Goal: Task Accomplishment & Management: Use online tool/utility

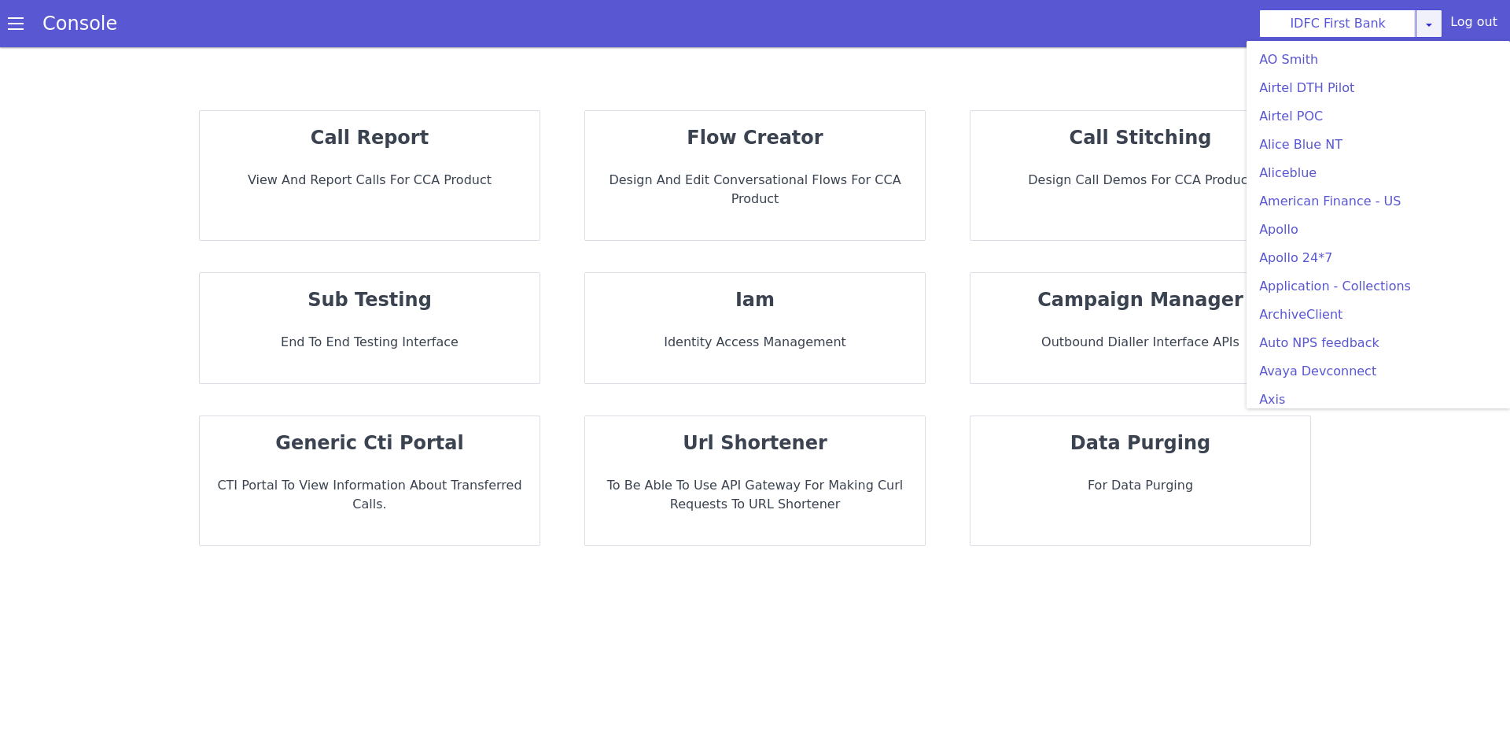
click at [1439, 28] on link at bounding box center [1429, 23] width 27 height 28
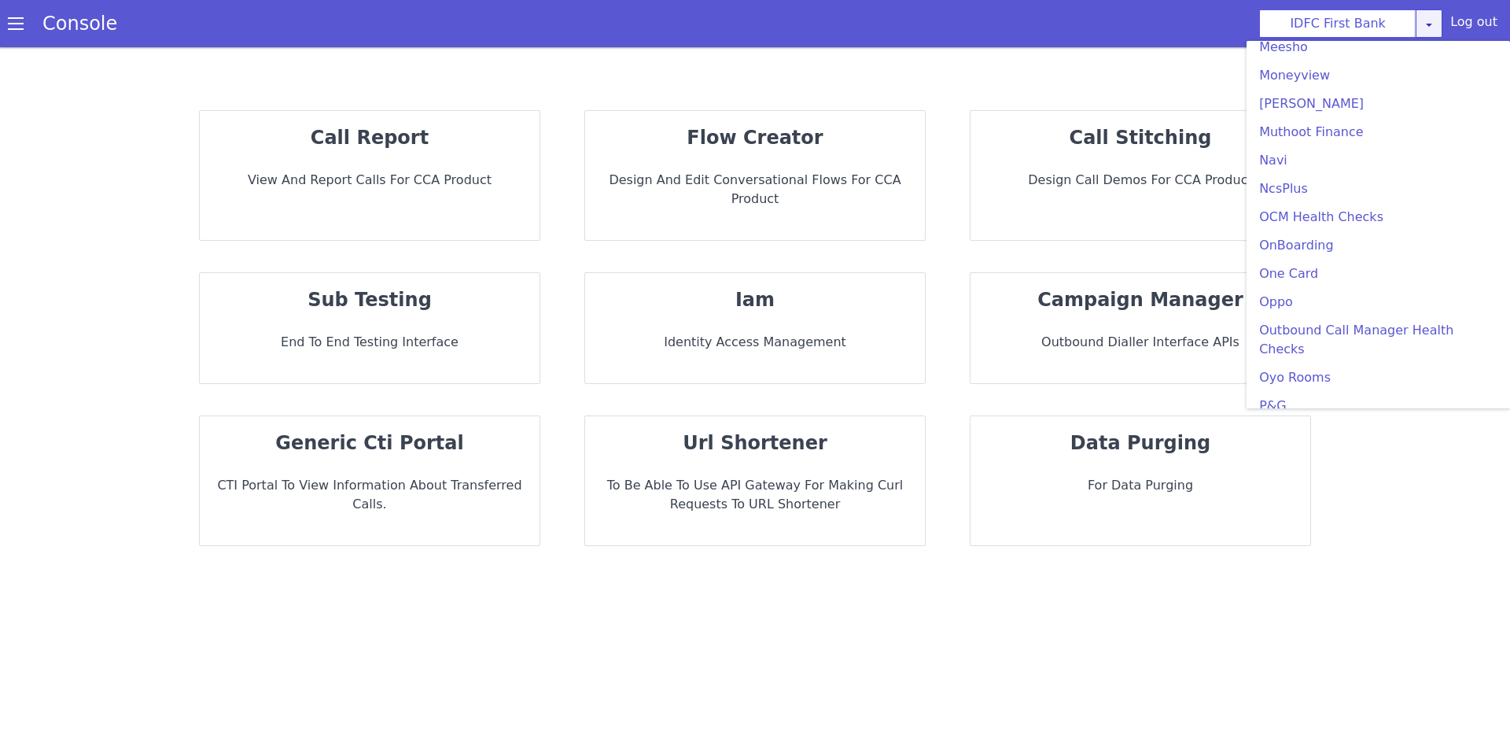
scroll to position [2720, 0]
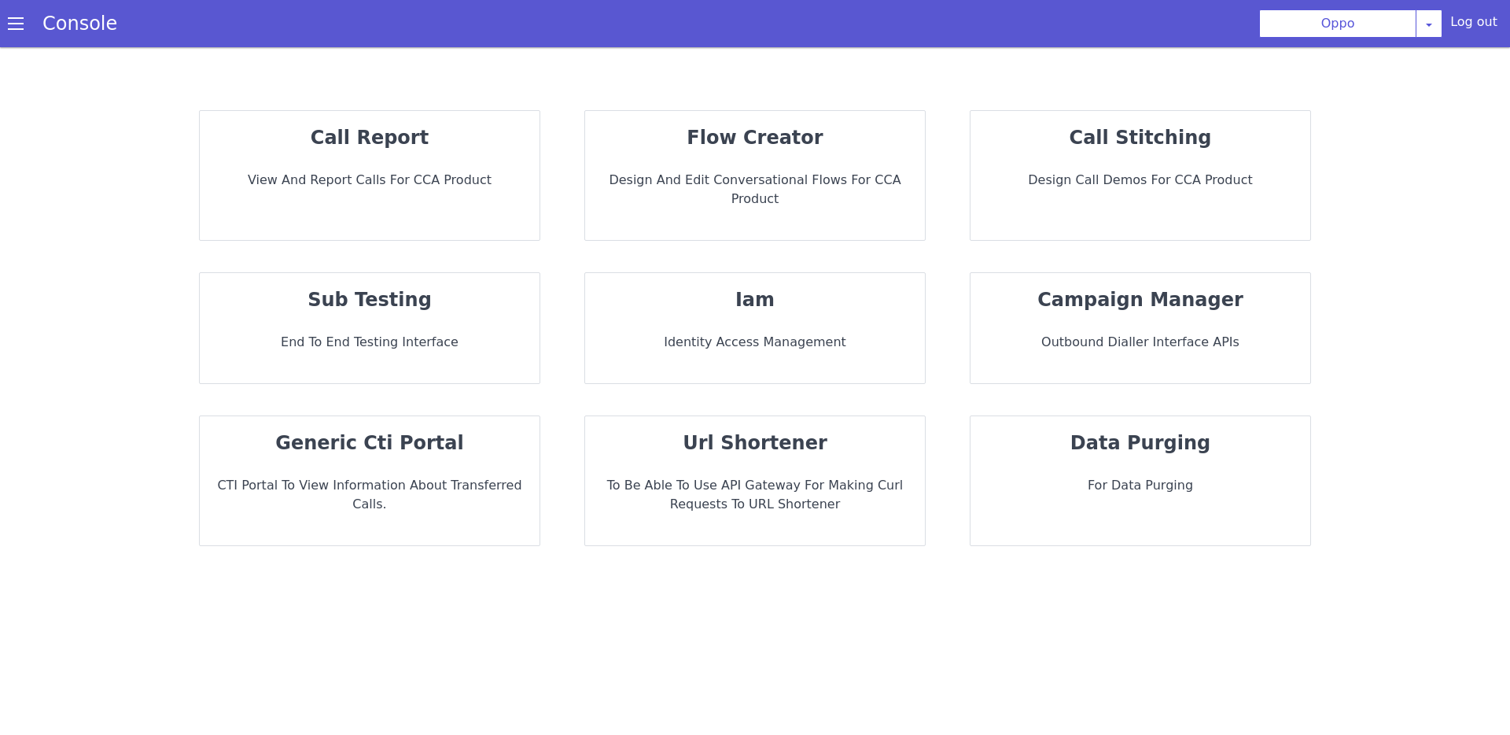
click at [736, 172] on p "Design and Edit Conversational flows for CCA Product" at bounding box center [755, 190] width 315 height 38
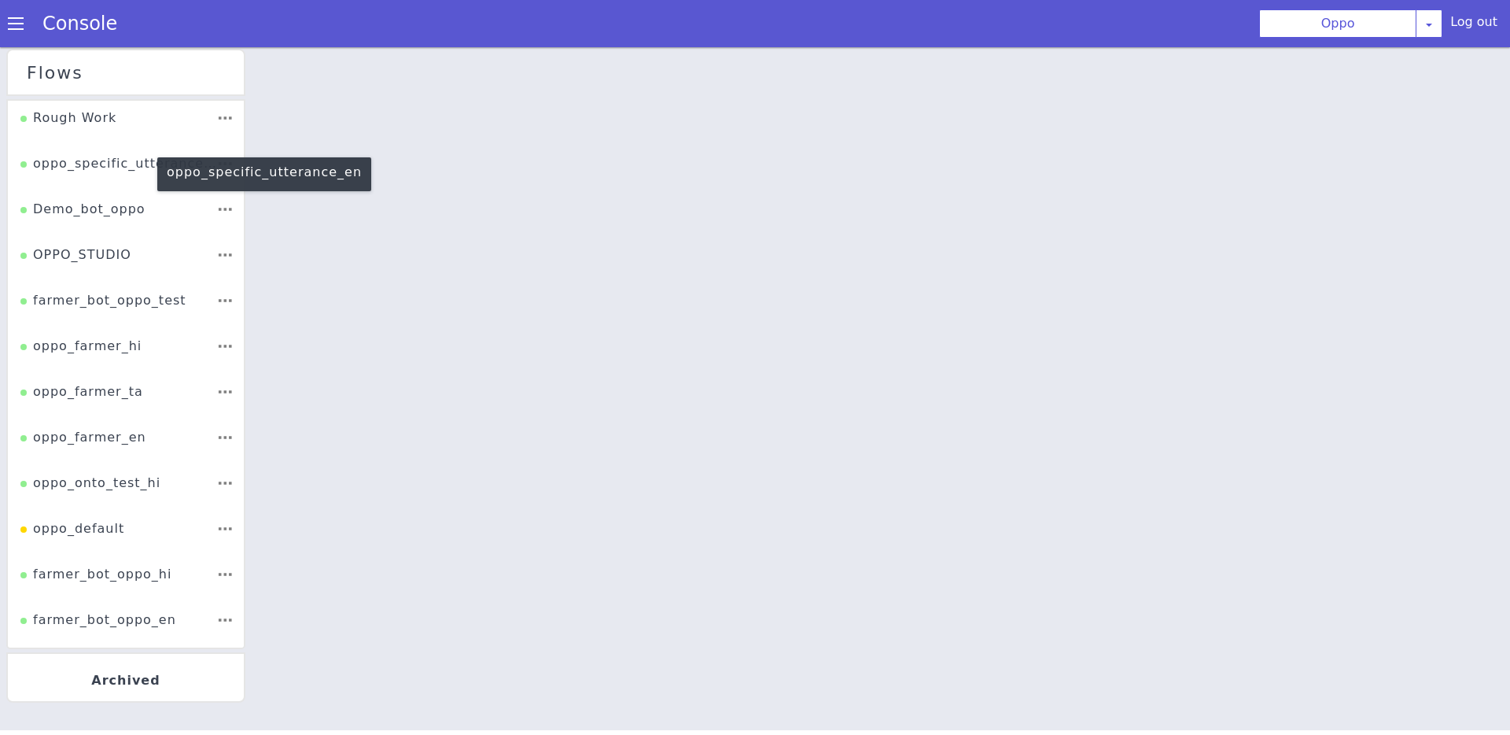
click at [131, 167] on div "oppo_specific_utterance_en" at bounding box center [118, 169] width 196 height 30
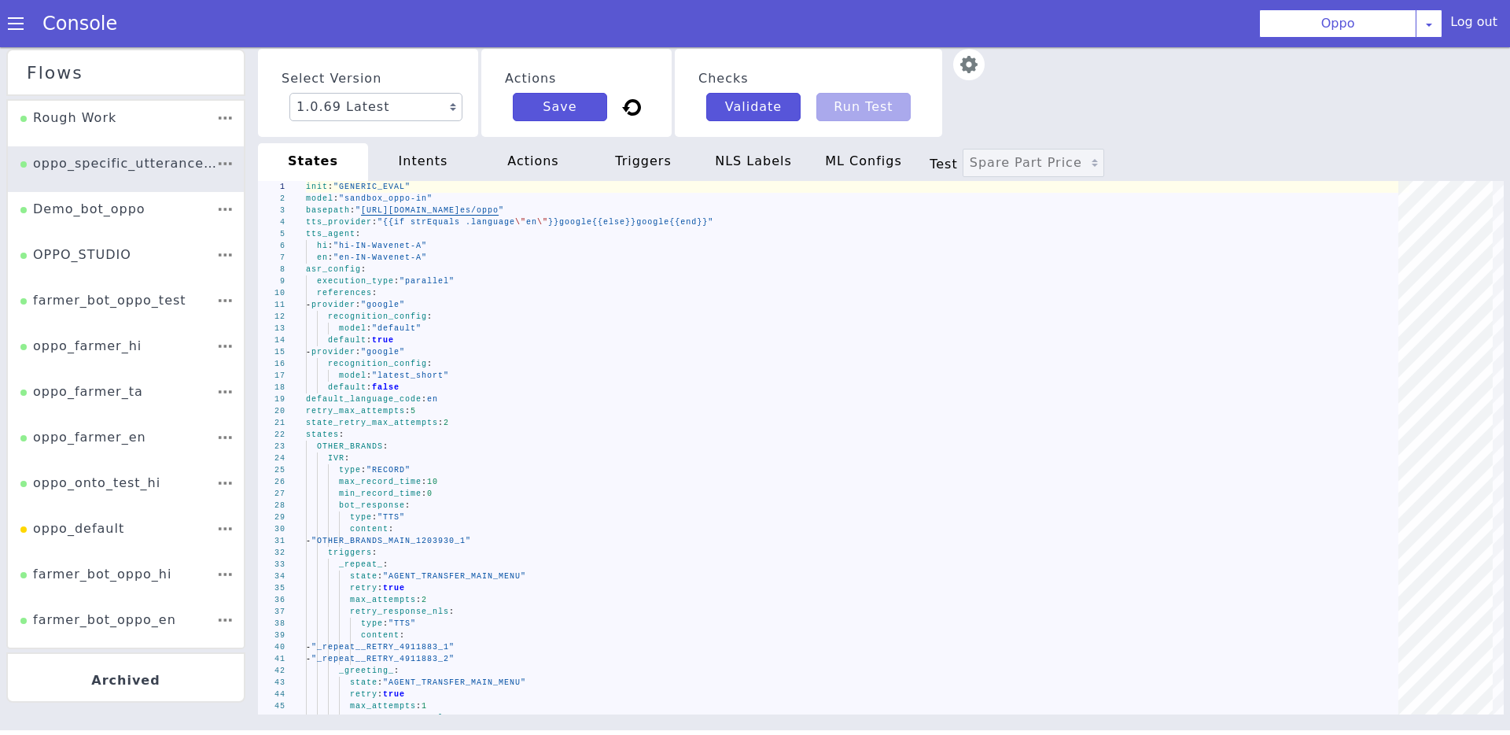
click at [219, 165] on div at bounding box center [223, 169] width 15 height 30
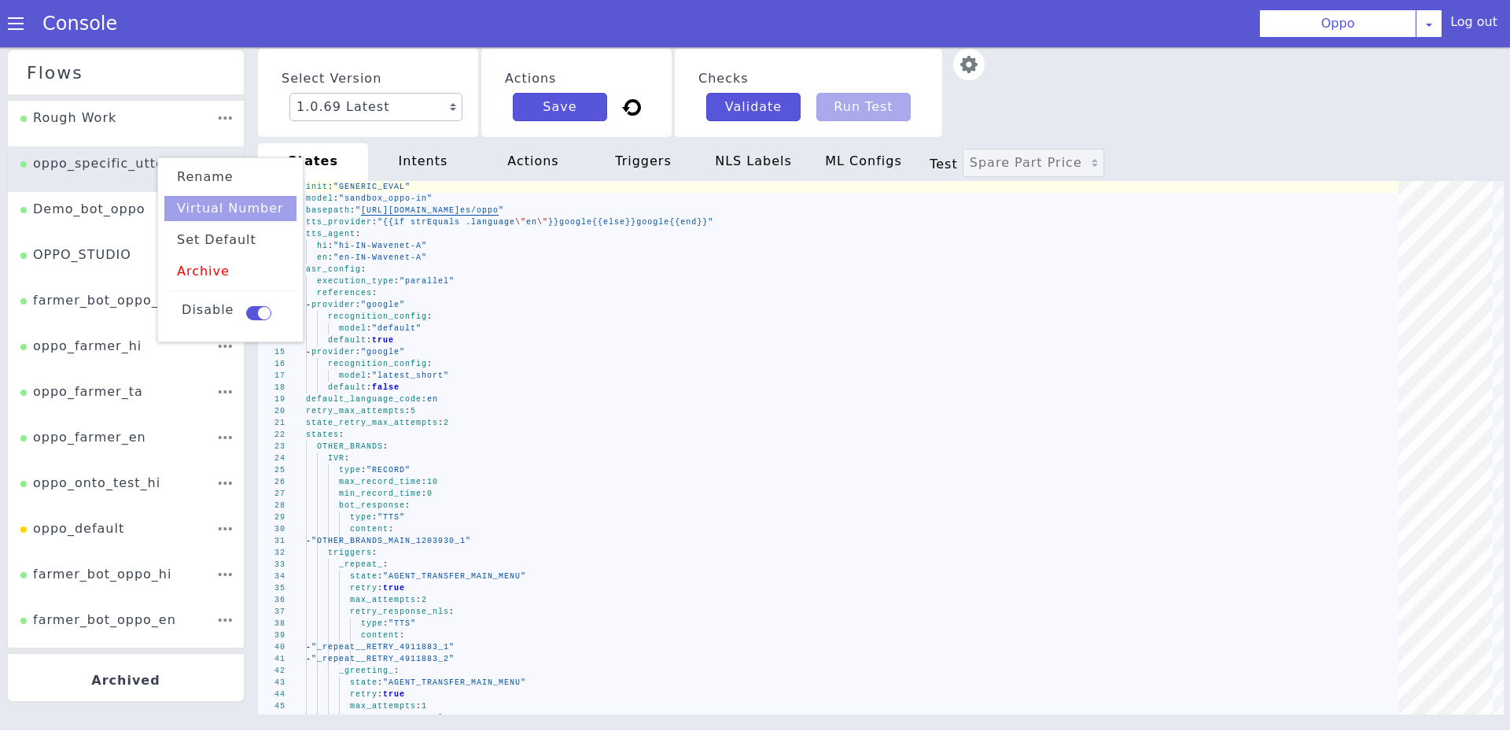
click at [261, 205] on li "Virtual Number" at bounding box center [230, 211] width 132 height 25
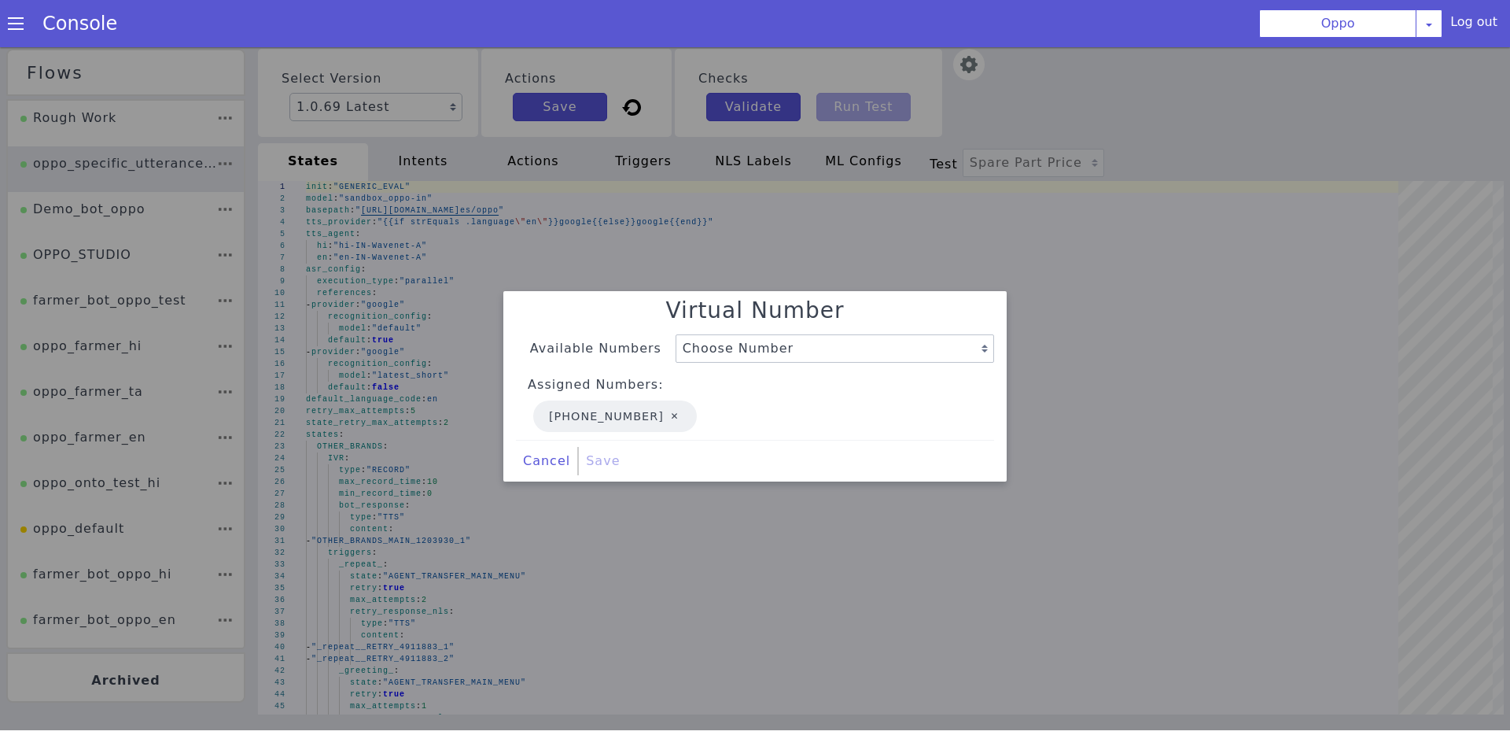
click at [24, 53] on div at bounding box center [755, 389] width 1510 height 687
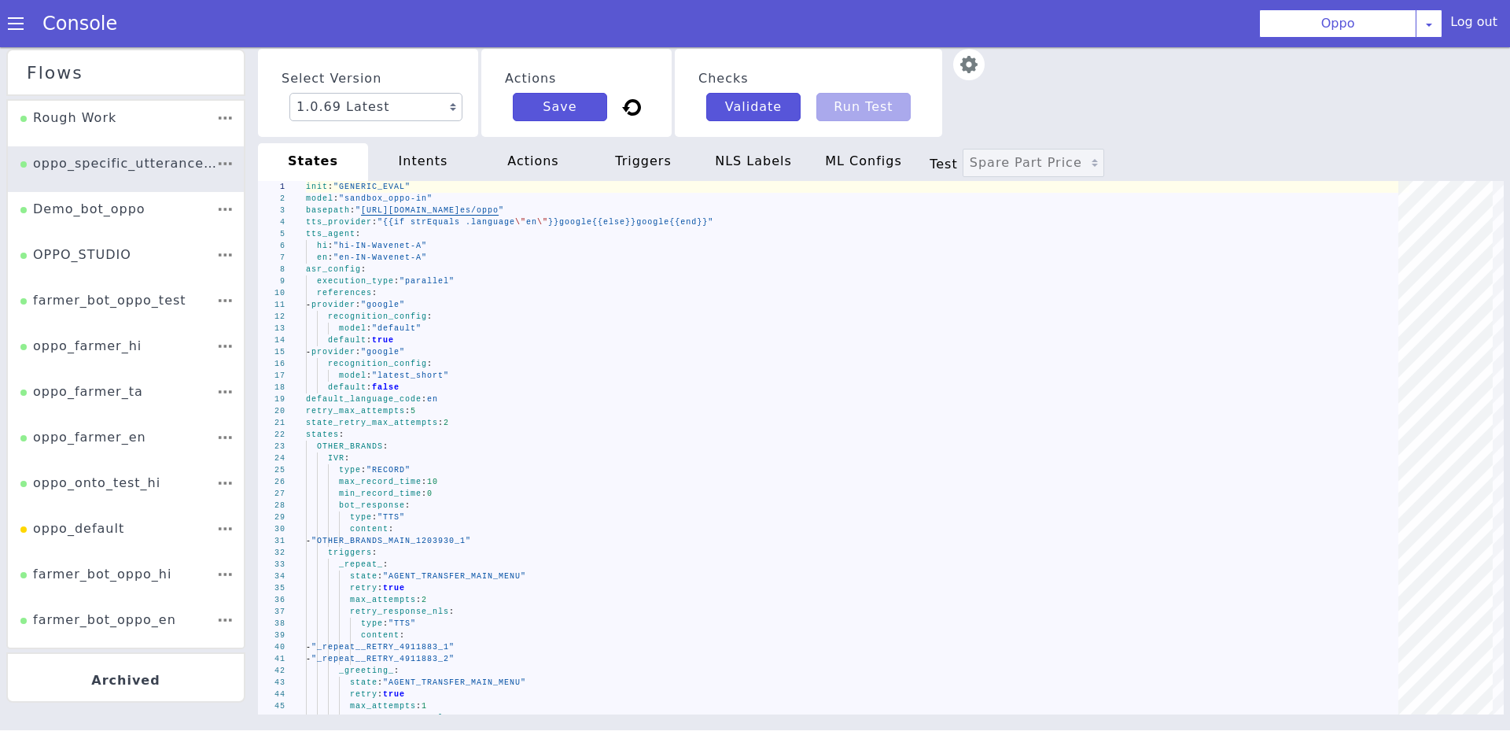
click at [20, 33] on div "Console" at bounding box center [72, 24] width 144 height 44
click at [16, 23] on span at bounding box center [16, 24] width 16 height 16
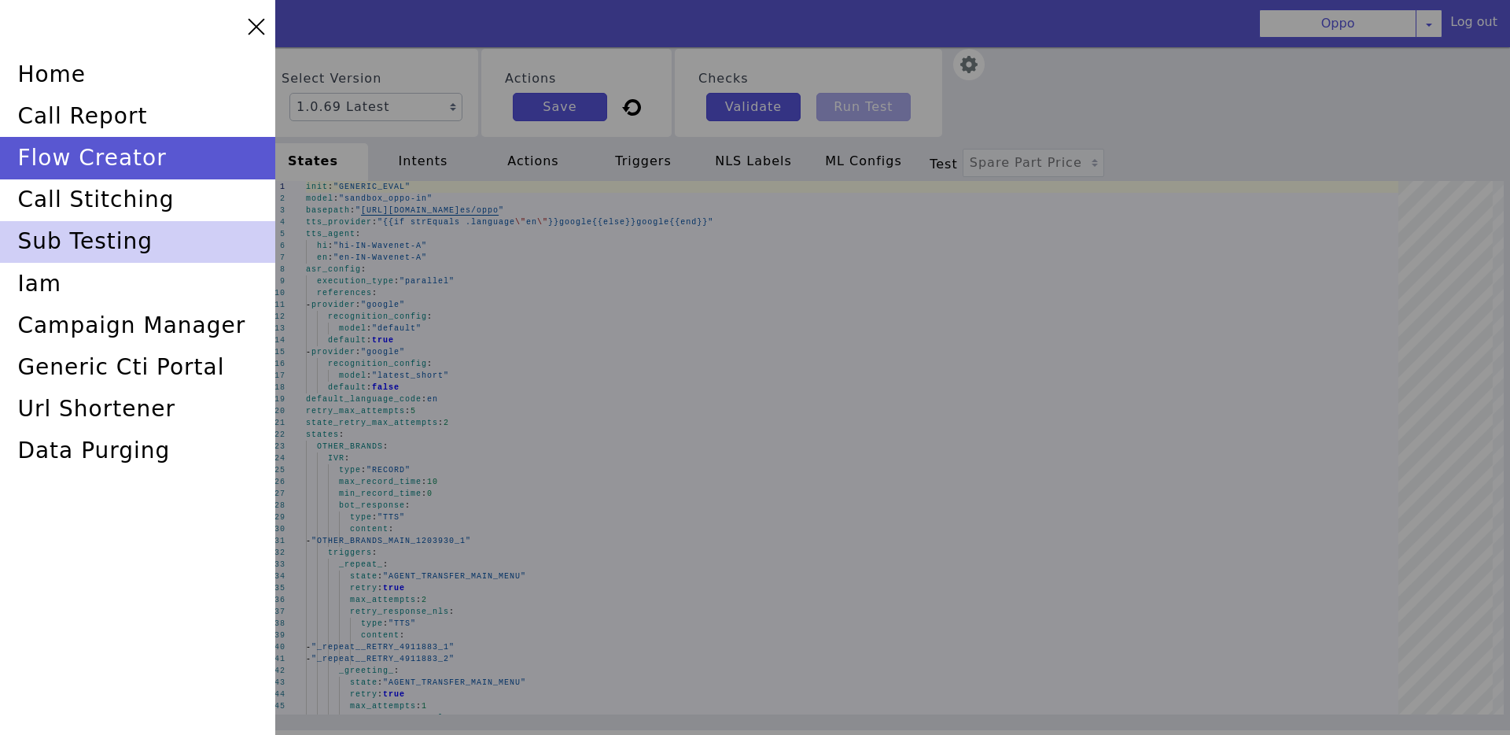
click at [134, 240] on div "sub testing" at bounding box center [137, 242] width 275 height 42
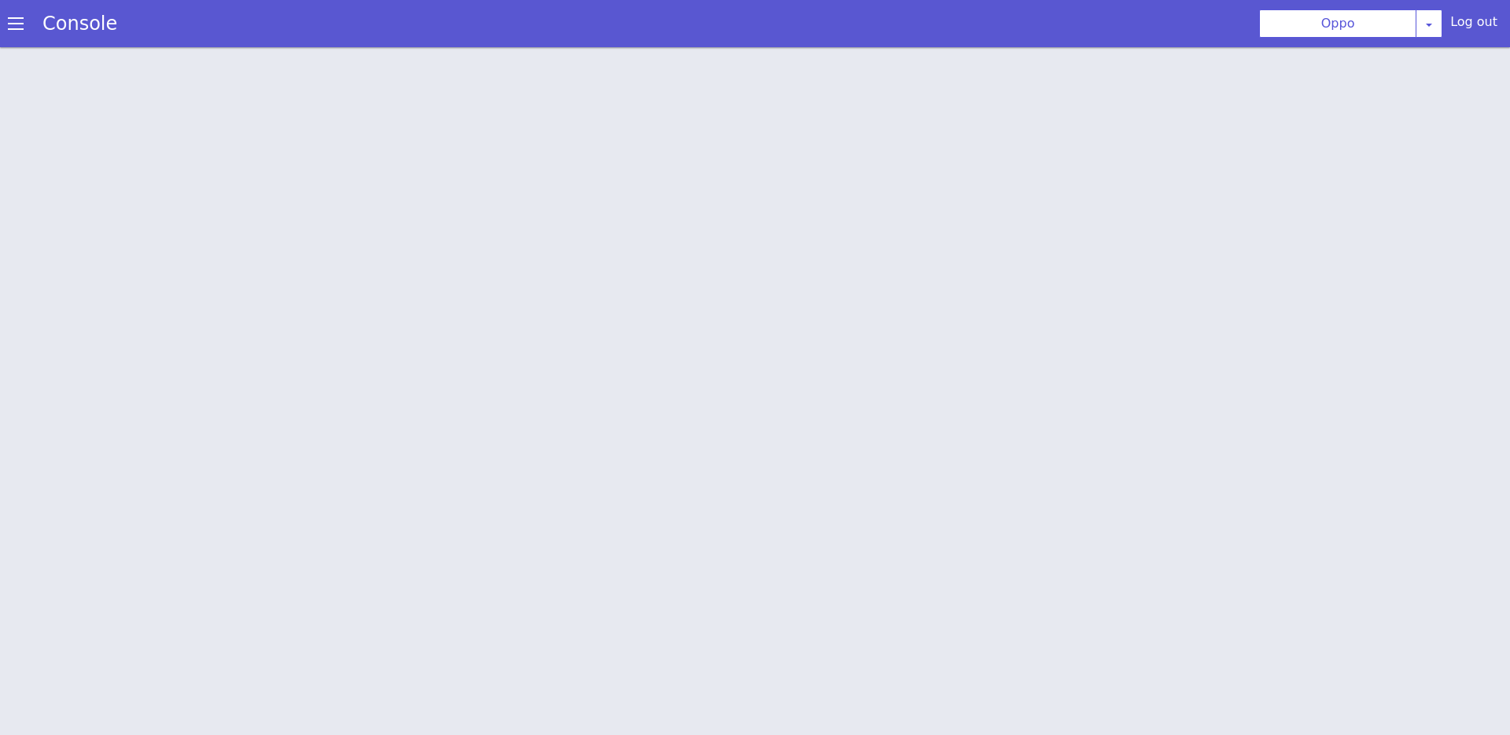
scroll to position [5, 0]
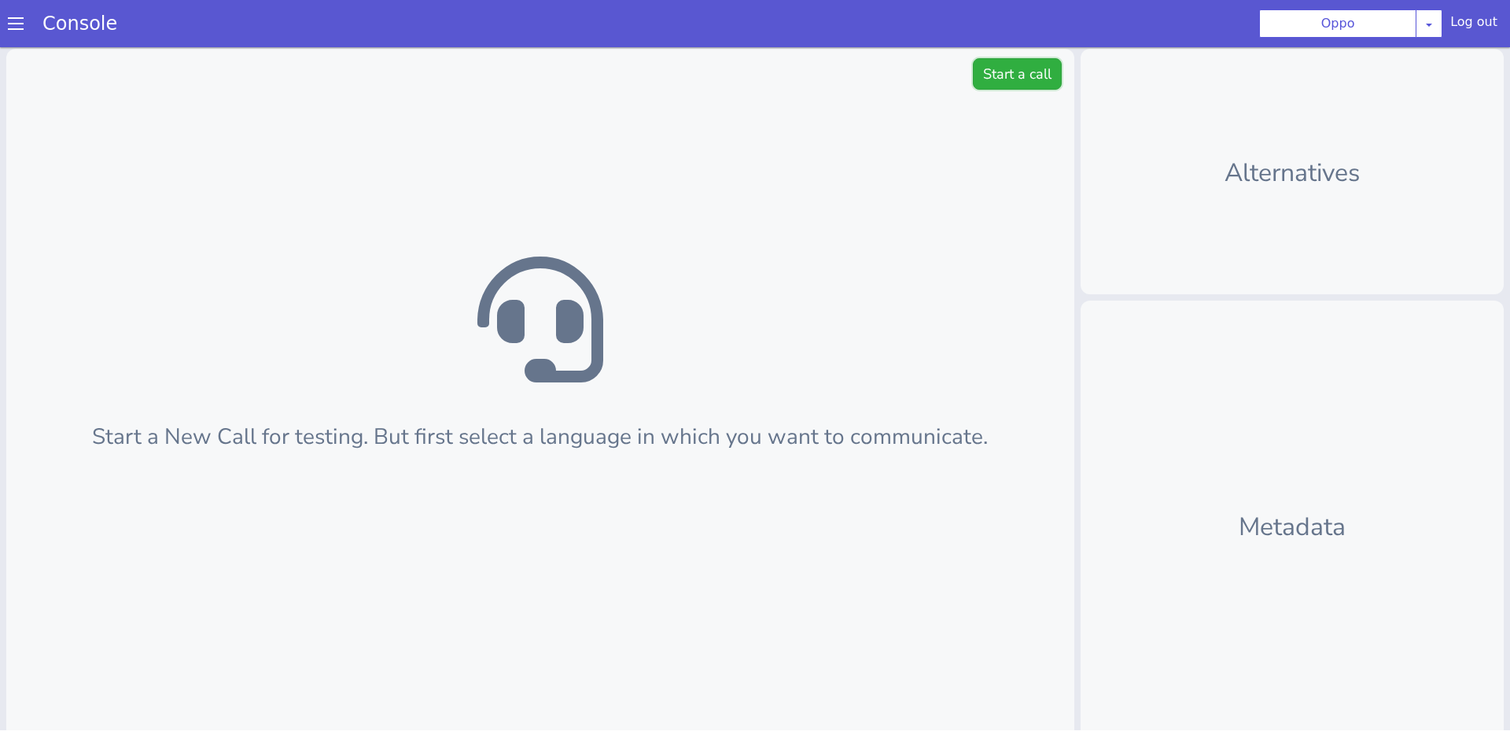
click at [1013, 76] on button "Start a call" at bounding box center [1017, 73] width 89 height 31
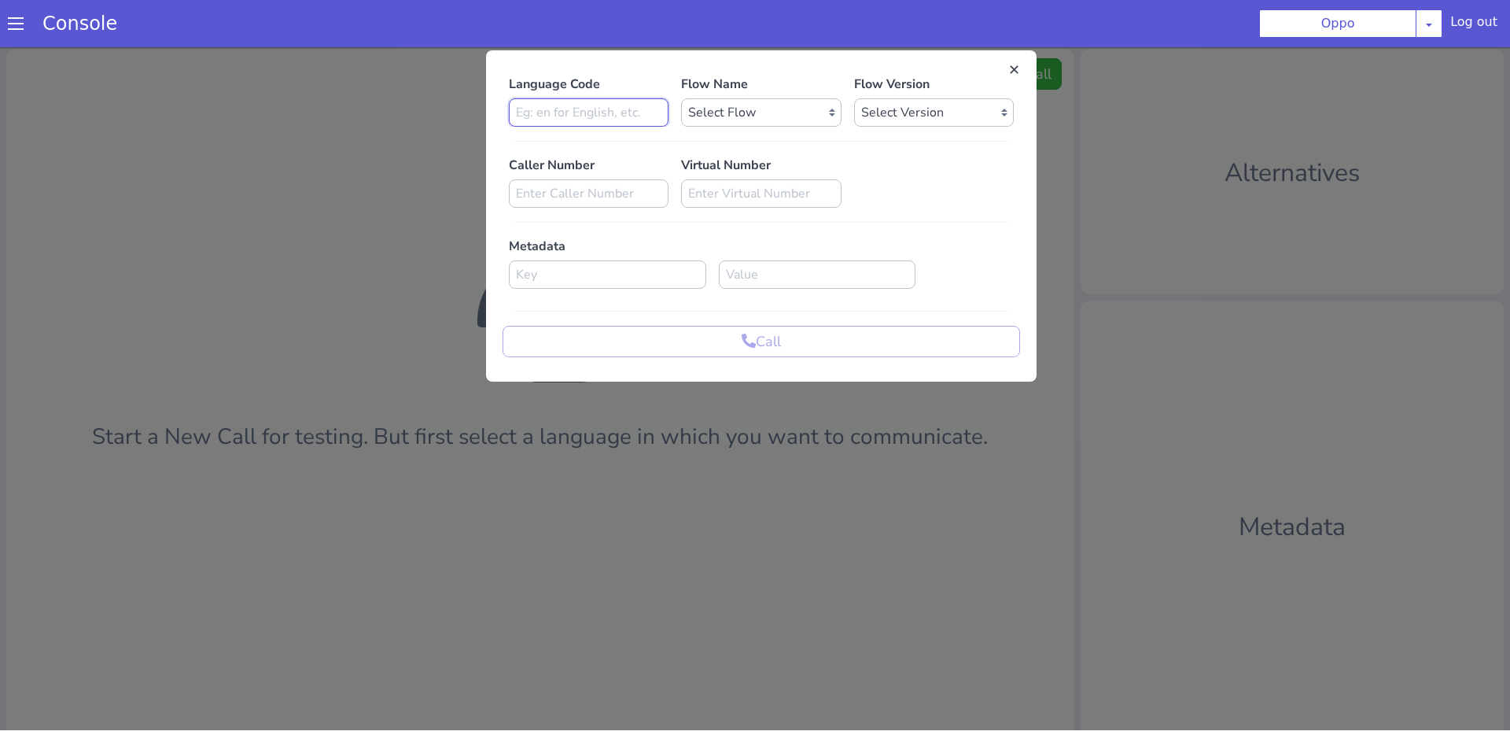
click at [590, 110] on input at bounding box center [589, 112] width 160 height 28
type input "hi"
click at [749, 120] on select "Select Flow Rough Work oppo_specific_utterance_en Demo_bot_oppo OPPO_STUDIO far…" at bounding box center [761, 112] width 160 height 28
click at [681, 98] on select "Select Flow Rough Work oppo_specific_utterance_en Demo_bot_oppo OPPO_STUDIO far…" at bounding box center [761, 112] width 160 height 28
click at [772, 113] on select "Select Flow Rough Work oppo_specific_utterance_en Demo_bot_oppo OPPO_STUDIO far…" at bounding box center [761, 112] width 160 height 28
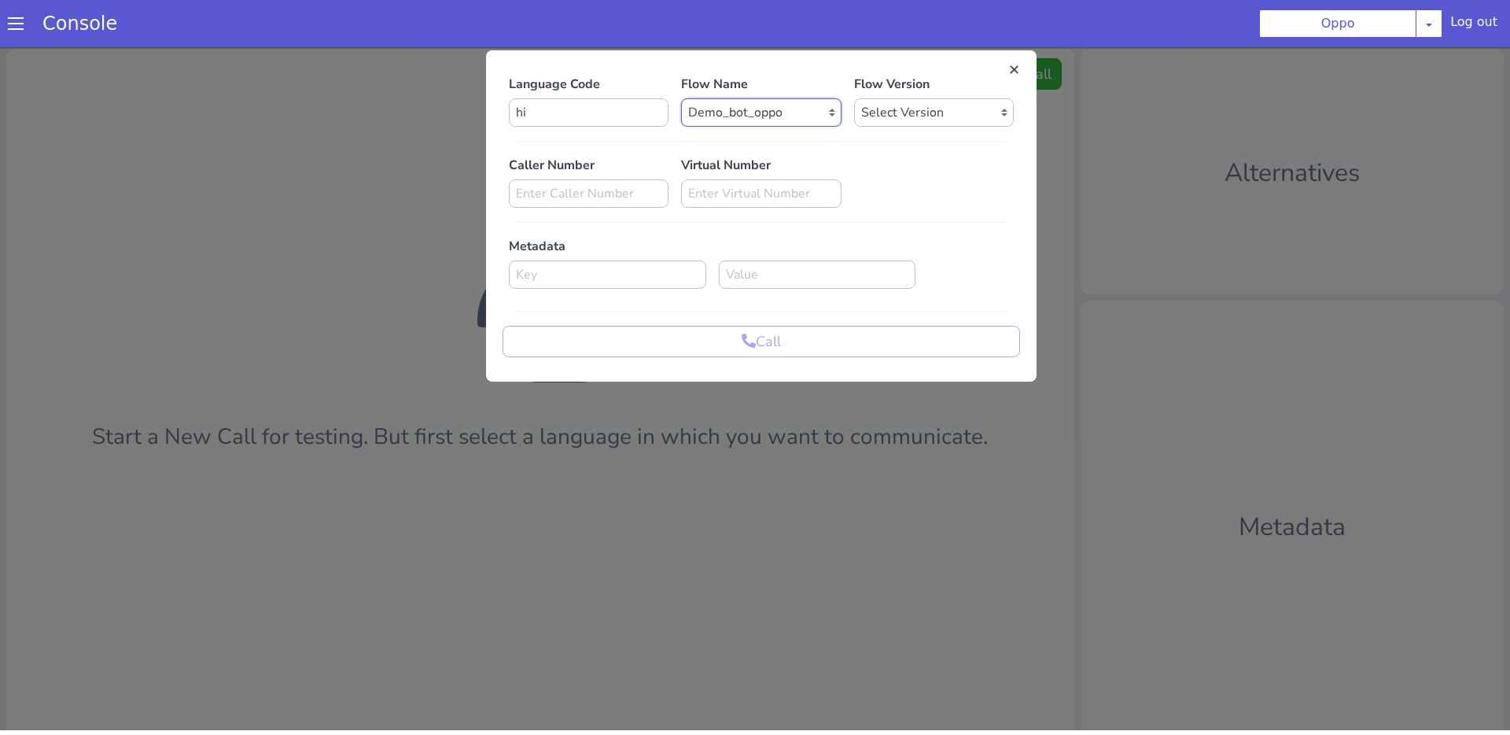
select select "6e4cb66f-1be5-4ce3-899d-84c396a79e95"
click at [681, 98] on select "Select Flow Rough Work oppo_specific_utterance_en Demo_bot_oppo OPPO_STUDIO far…" at bounding box center [761, 112] width 160 height 28
click at [891, 105] on select "Select Version 1.0.69 1.0.68 1.0.67 1.0.66 1.0.65 1.0.64 1.0.63 1.0.62 1.0.61 1…" at bounding box center [934, 112] width 160 height 28
select select "1.0.69"
click at [854, 98] on select "Select Version 1.0.69 1.0.68 1.0.67 1.0.66 1.0.65 1.0.64 1.0.63 1.0.62 1.0.61 1…" at bounding box center [934, 112] width 160 height 28
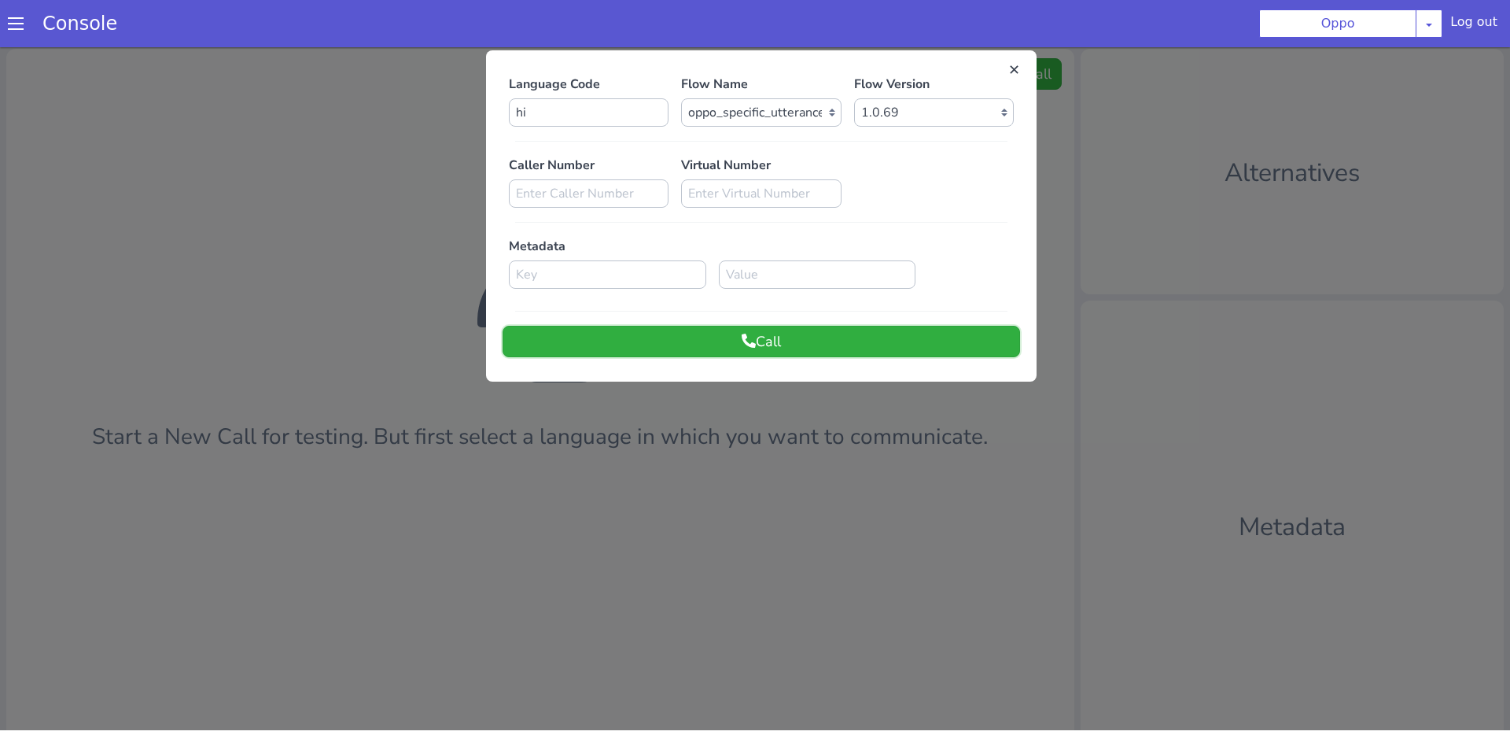
click at [773, 338] on button "Call" at bounding box center [761, 341] width 517 height 31
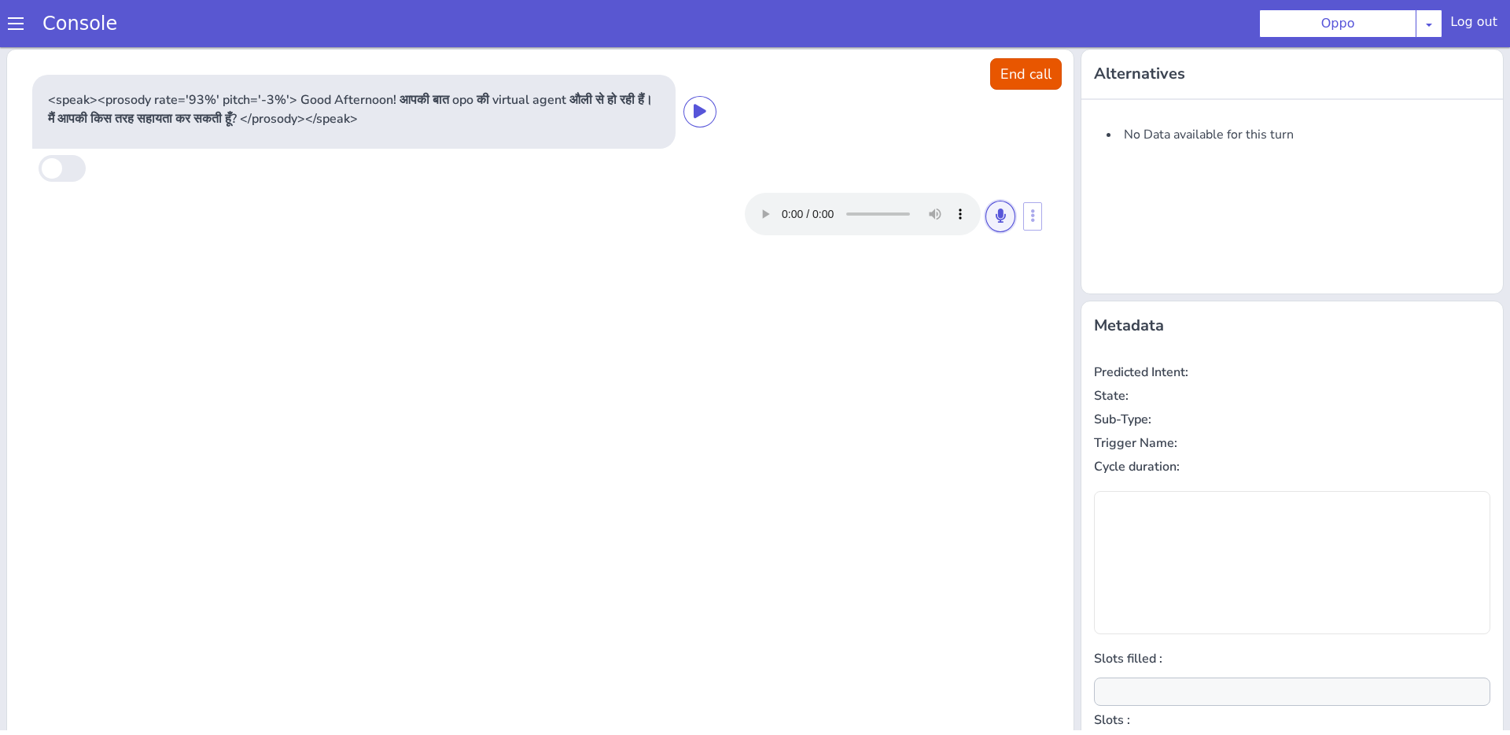
click at [1000, 215] on icon at bounding box center [1000, 215] width 9 height 14
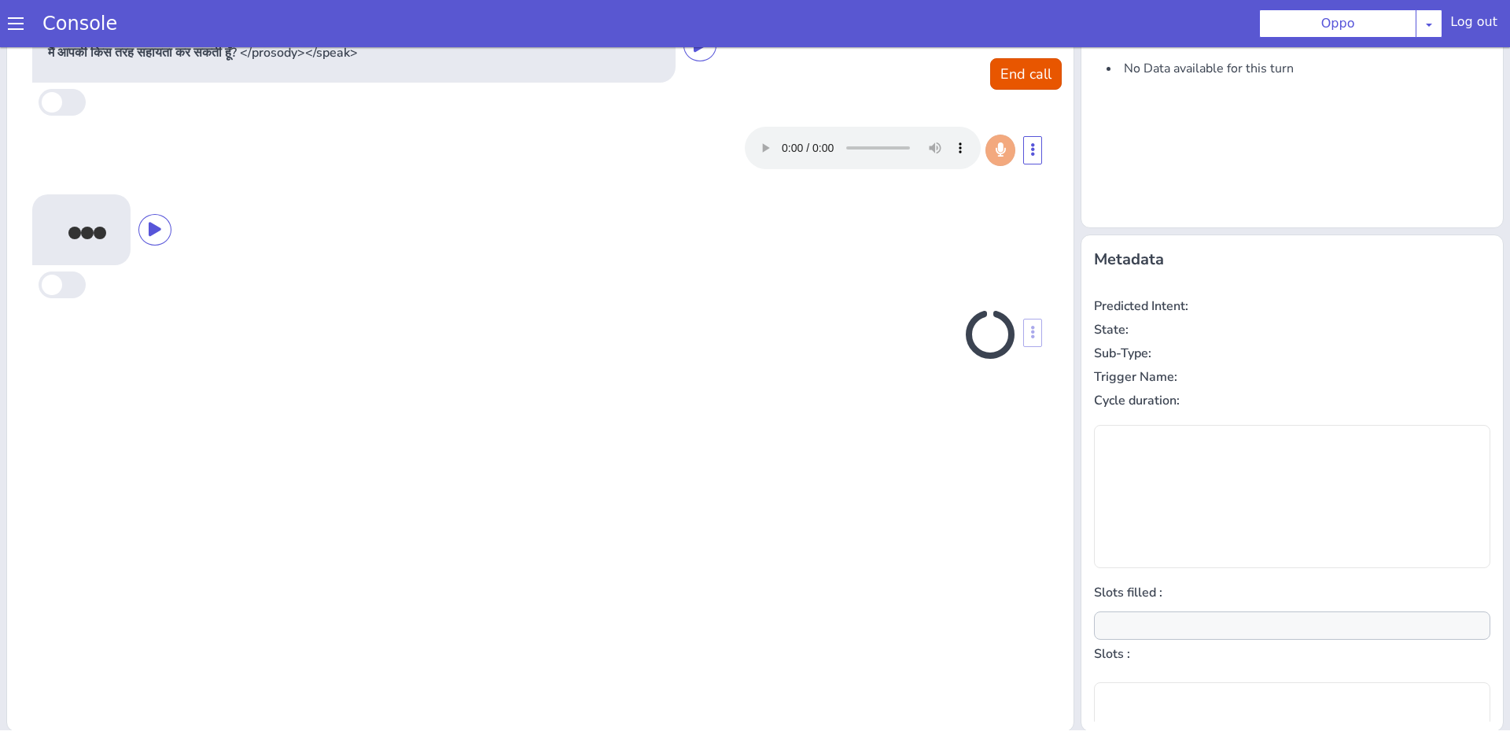
scroll to position [68, 0]
type input "oppo_model_name"
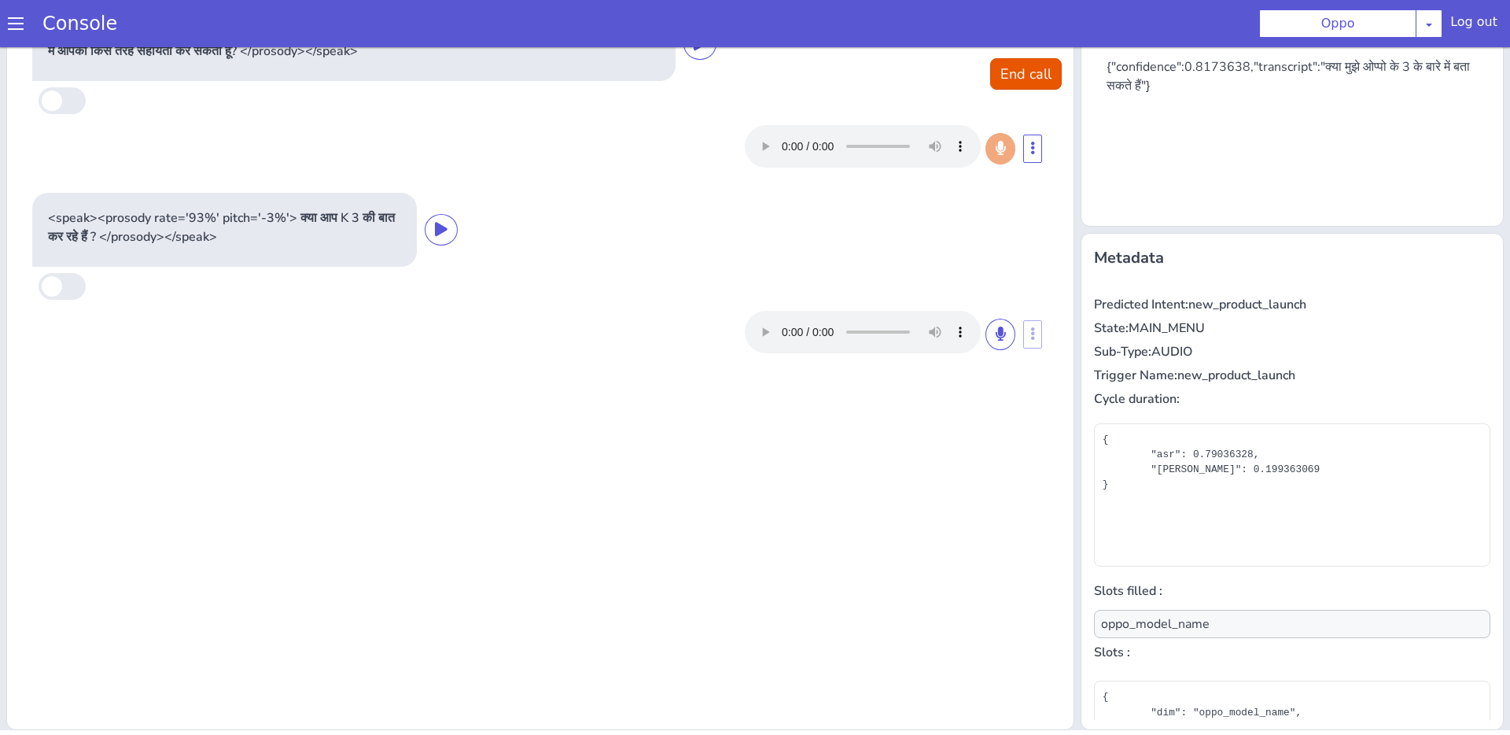
scroll to position [0, 0]
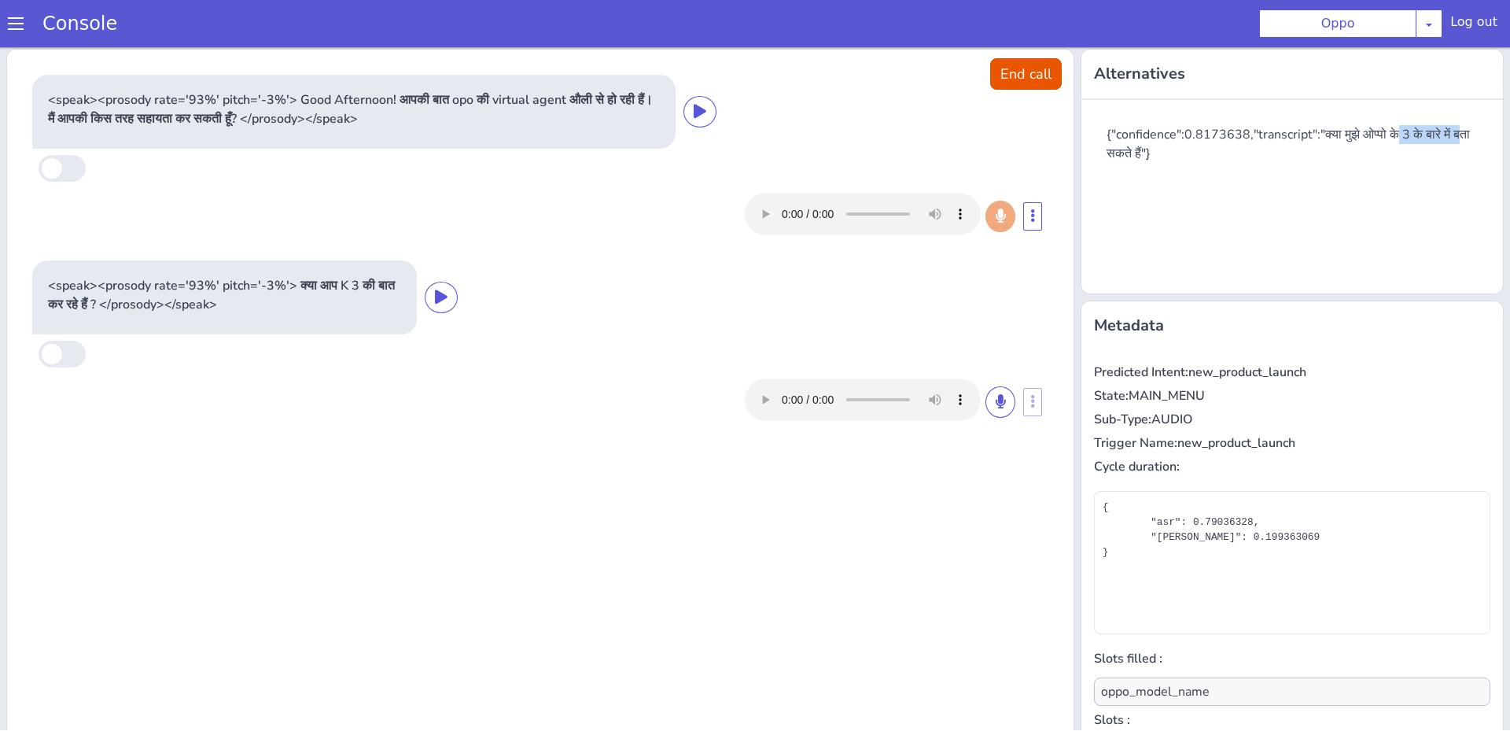
drag, startPoint x: 1402, startPoint y: 133, endPoint x: 1466, endPoint y: 139, distance: 64.0
click at [1466, 139] on div "{"confidence":0.8173638,"transcript":"क्या मुझे ओप्पो के 3 के बारे में बता सकते…" at bounding box center [1299, 144] width 384 height 38
click at [1256, 167] on div "{"confidence":0.8173638,"transcript":"क्या मुझे ओप्पो के 3 के बारे में बता सकते…" at bounding box center [1292, 190] width 396 height 157
click at [998, 397] on icon at bounding box center [1000, 401] width 9 height 14
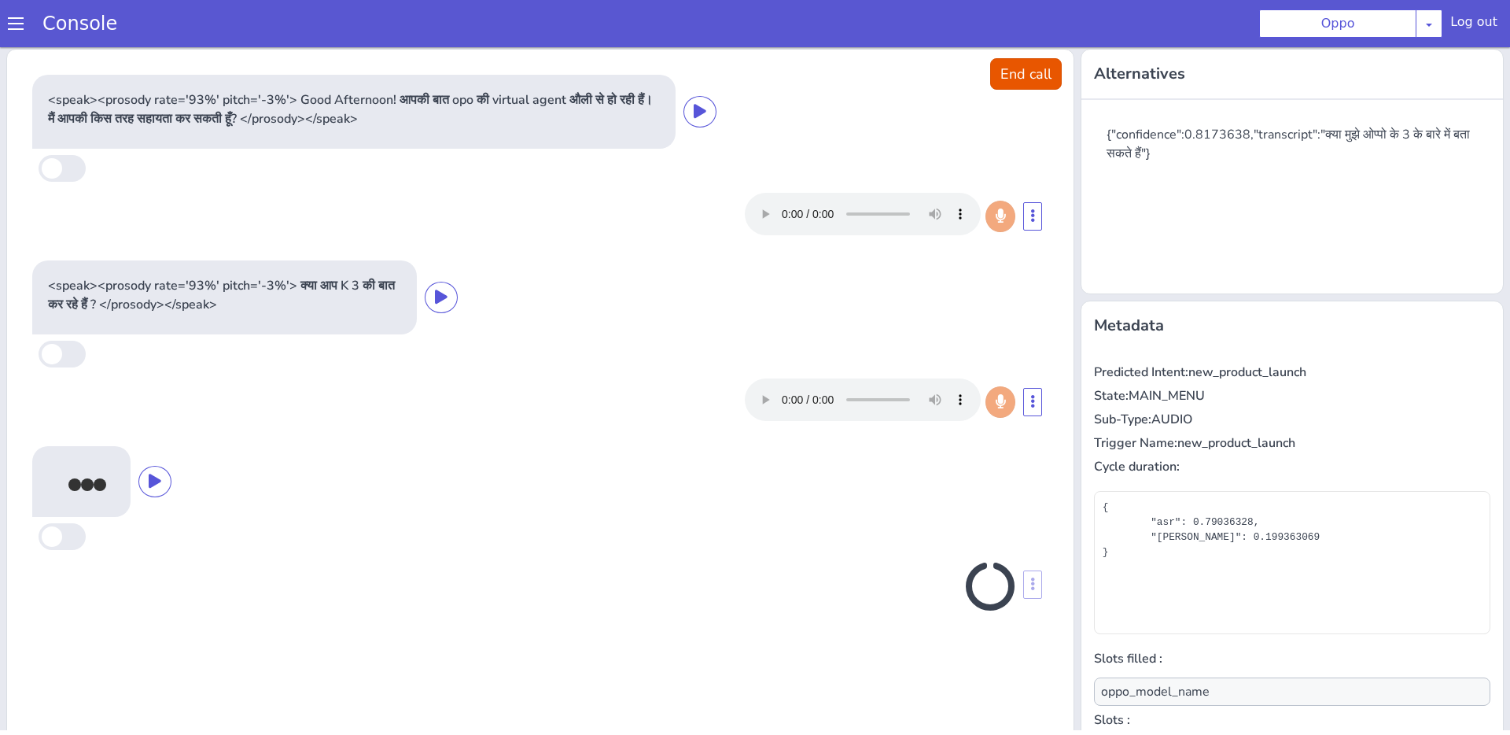
scroll to position [68, 0]
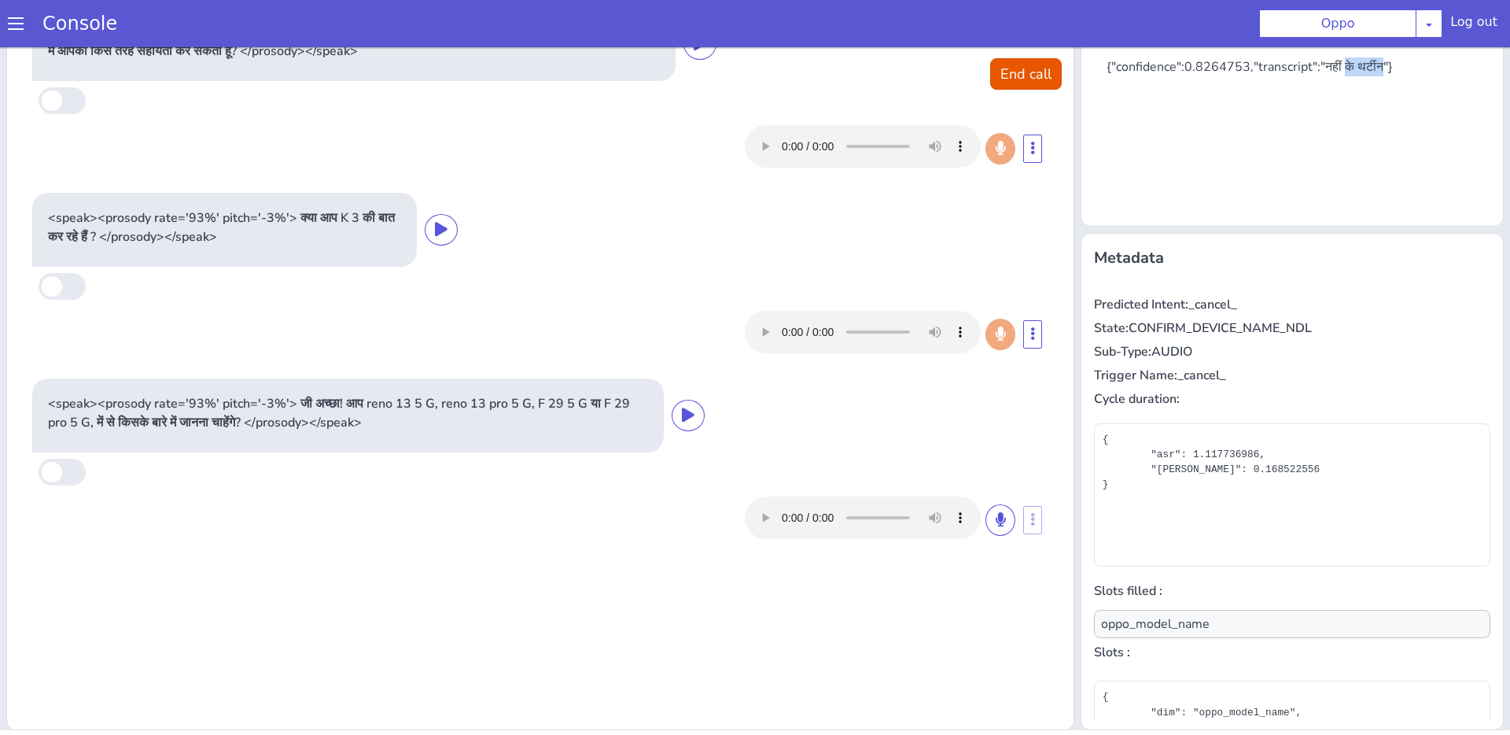
drag, startPoint x: 1341, startPoint y: 63, endPoint x: 1379, endPoint y: 61, distance: 37.8
click at [1379, 61] on div "{"confidence":0.8264753,"transcript":"नहीं के थर्टीन"}" at bounding box center [1299, 66] width 384 height 19
click at [1376, 76] on div "{"confidence":0.8264753,"transcript":"नहीं के थर्टीन"}" at bounding box center [1292, 123] width 396 height 157
click at [12, 46] on section "Console Oppo AO Smith Airtel DTH Pilot Airtel POC Alice Blue NT Aliceblue Ameri…" at bounding box center [755, 23] width 1510 height 47
click at [12, 20] on span at bounding box center [16, 24] width 16 height 16
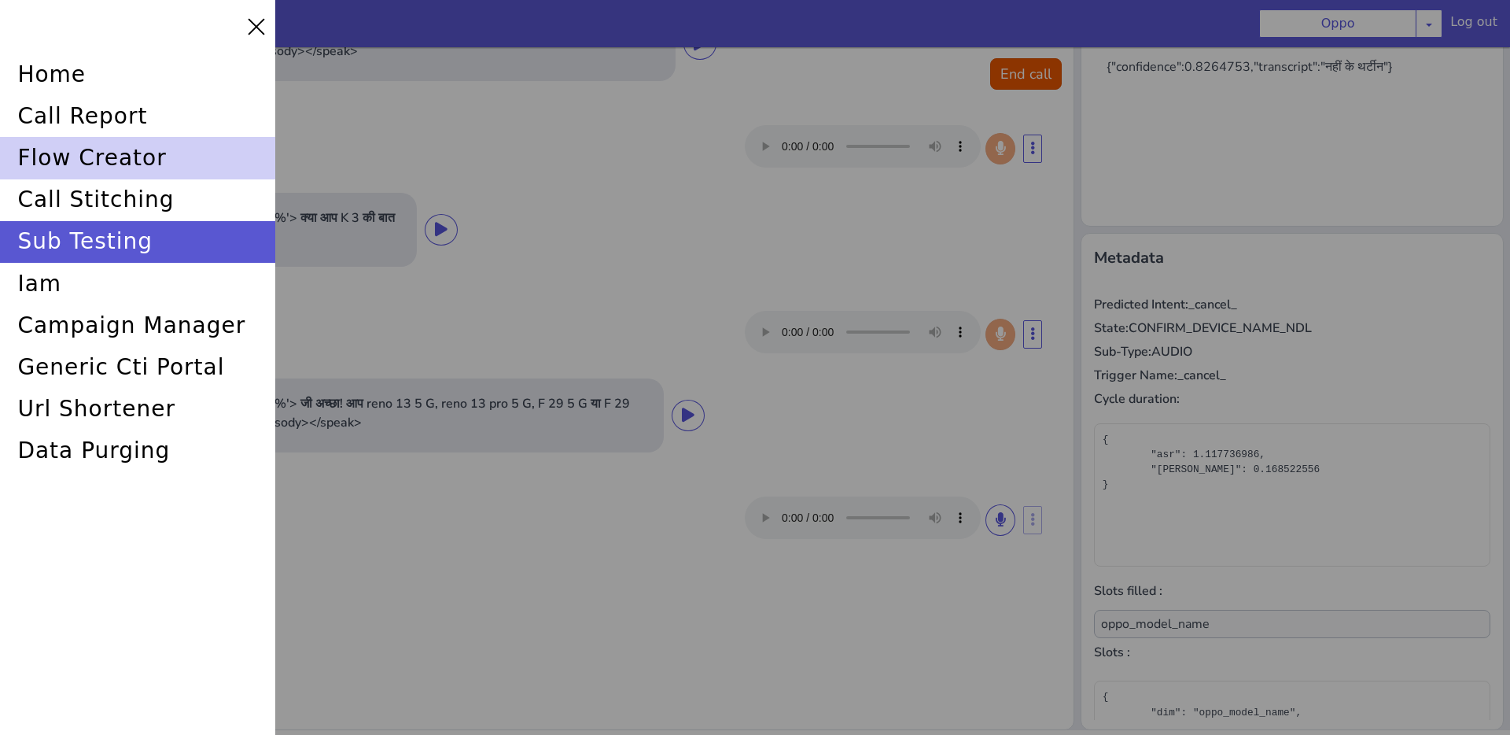
click at [115, 157] on div "flow creator" at bounding box center [137, 158] width 275 height 42
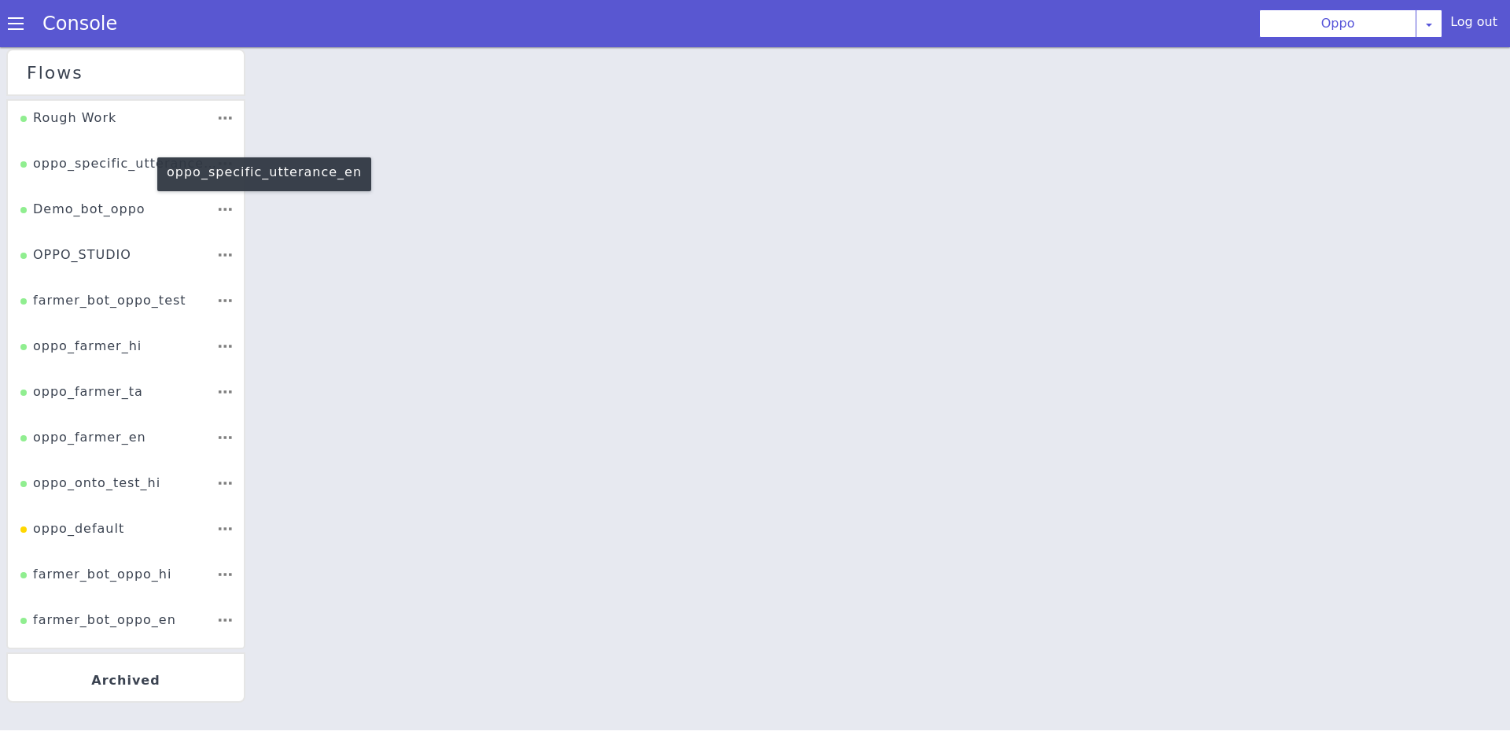
click at [131, 158] on div "oppo_specific_utterance_en" at bounding box center [118, 169] width 196 height 30
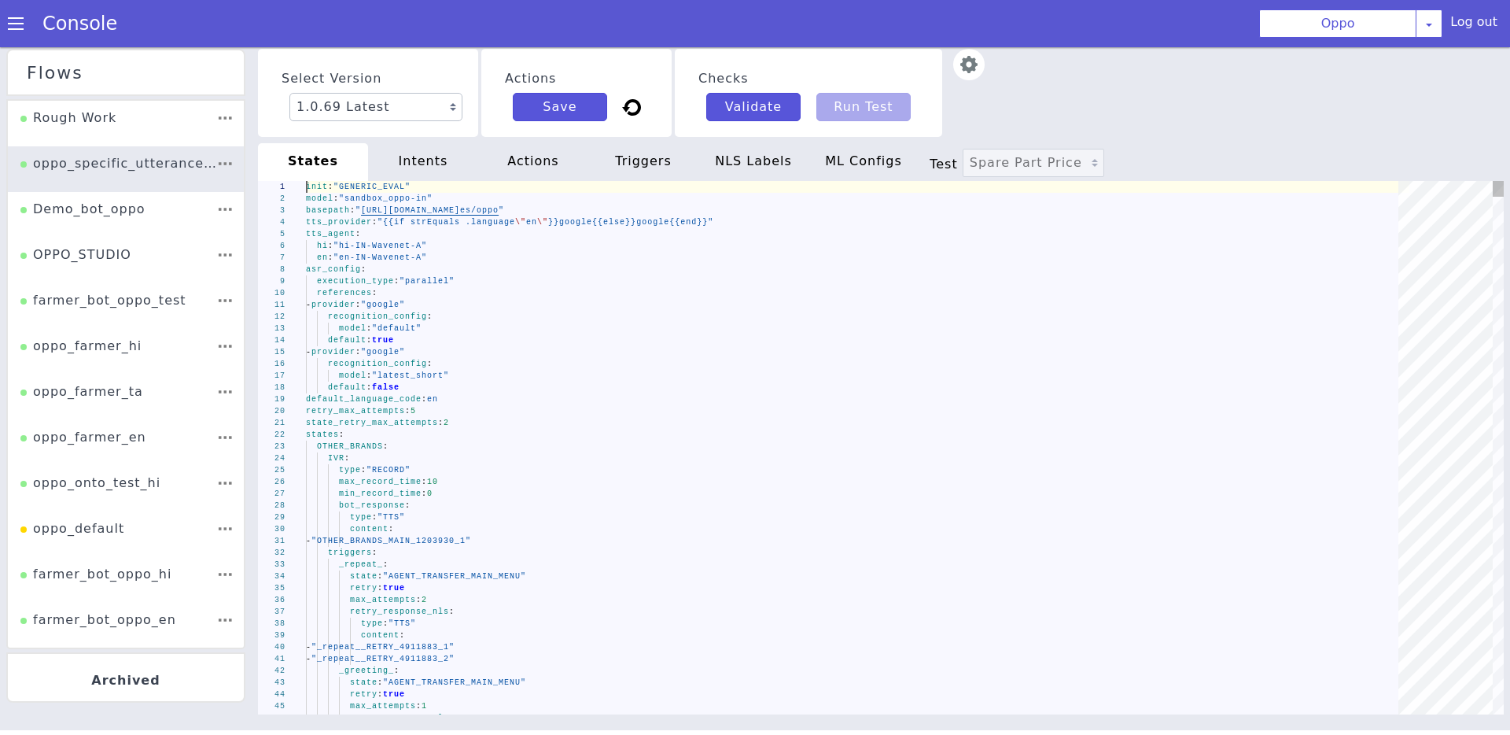
type textarea "- provider: "google" recognition_config: model: "default" default: true - provi…"
click at [613, 311] on div "recognition_config :" at bounding box center [857, 317] width 1103 height 12
type textarea "on"
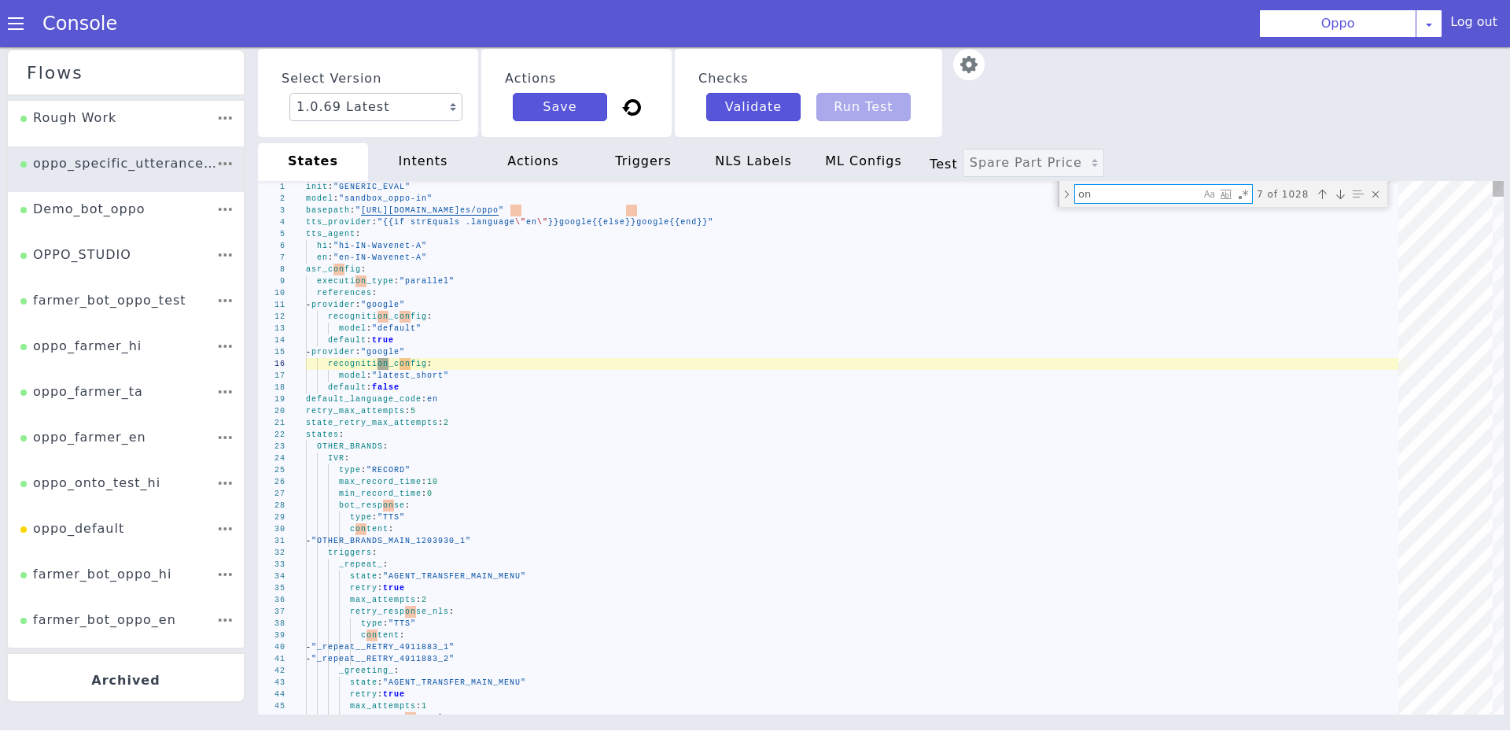
type textarea "state_retry_max_attempts: 2 states: OTHER_BRANDS: IVR: type: "RECORD" max_recor…"
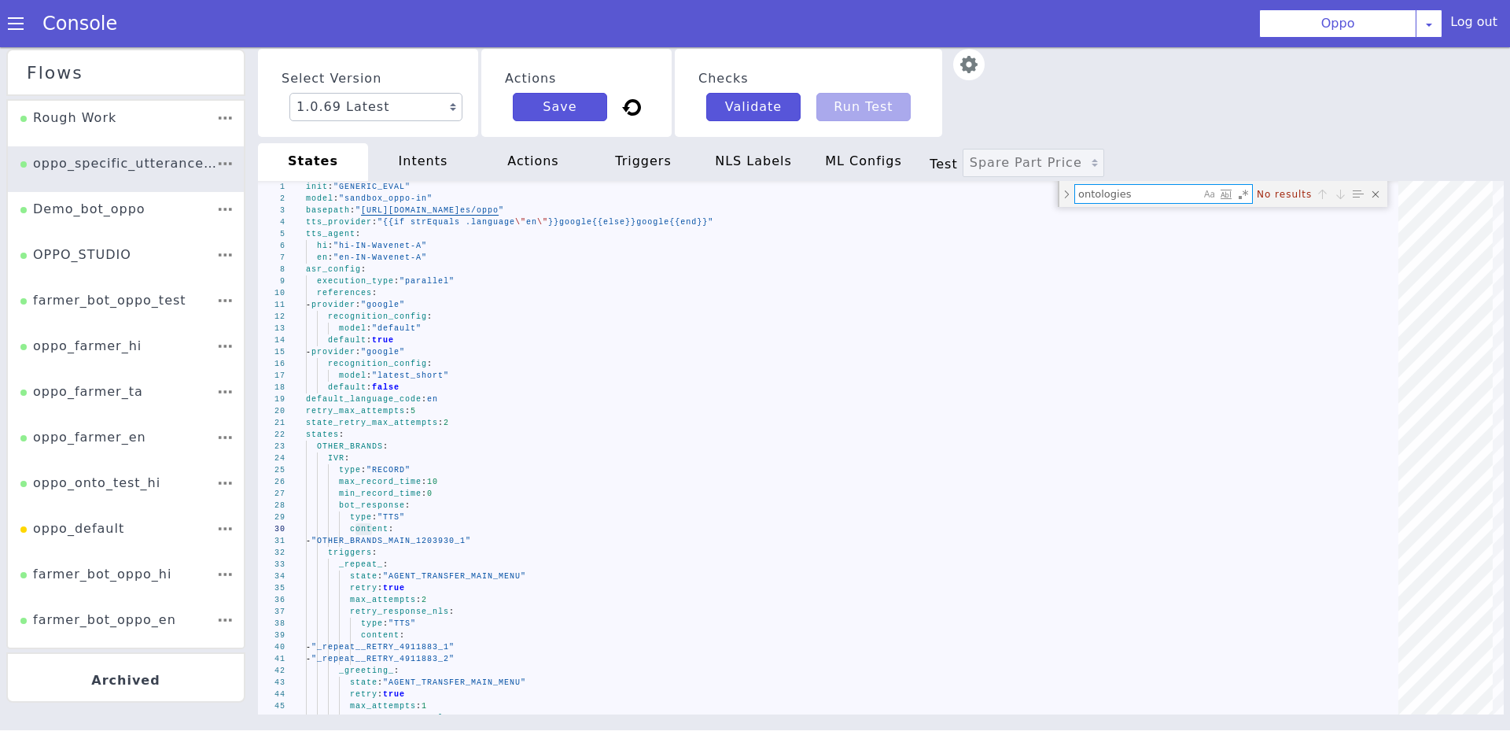
type textarea "ontologies"
click at [884, 168] on div "ML Configs" at bounding box center [863, 162] width 110 height 38
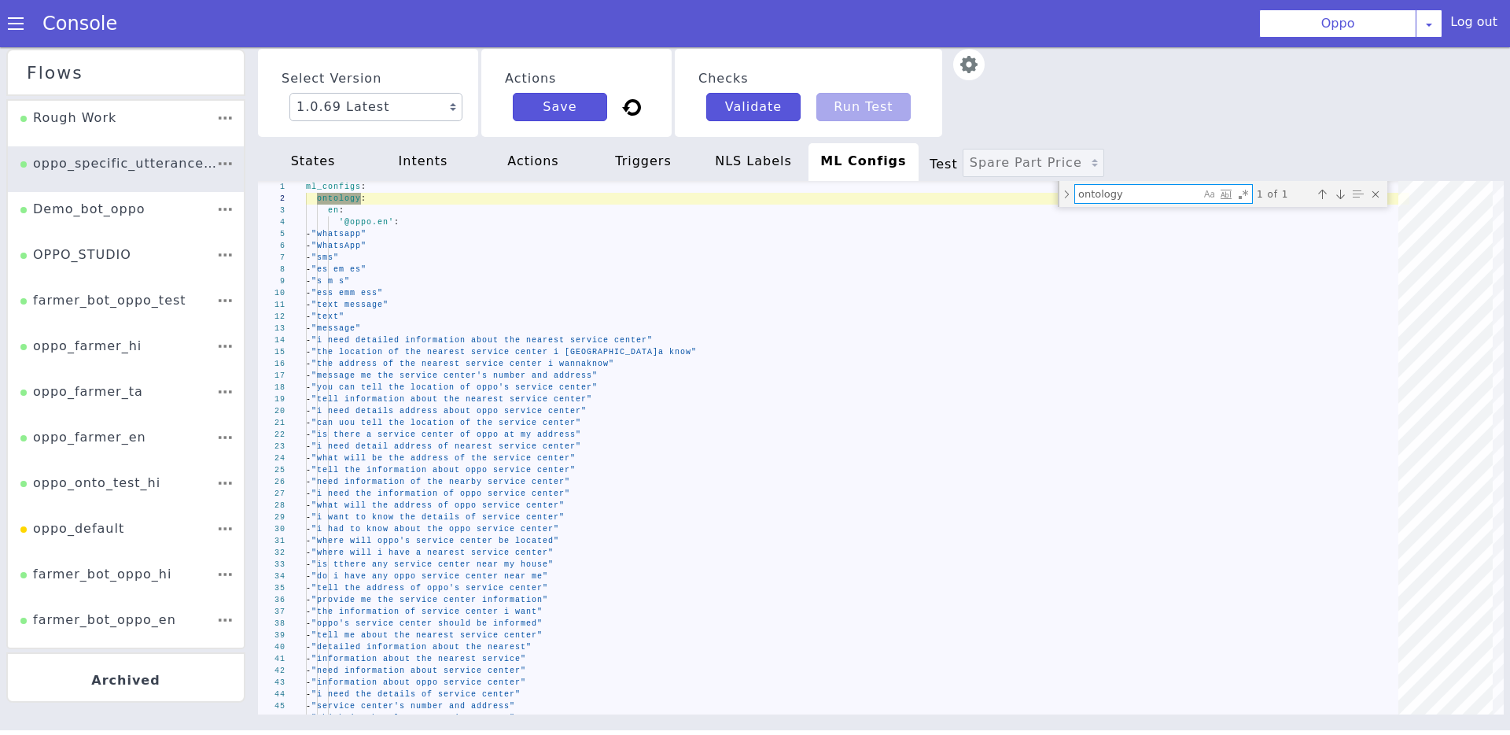
type textarea "ontology:"
click at [296, 210] on div at bounding box center [297, 210] width 20 height 12
type textarea "ml_configs: ontology: en: '@oppo.en': - "whatsapp" - "WhatsApp" - "sms" - "es e…"
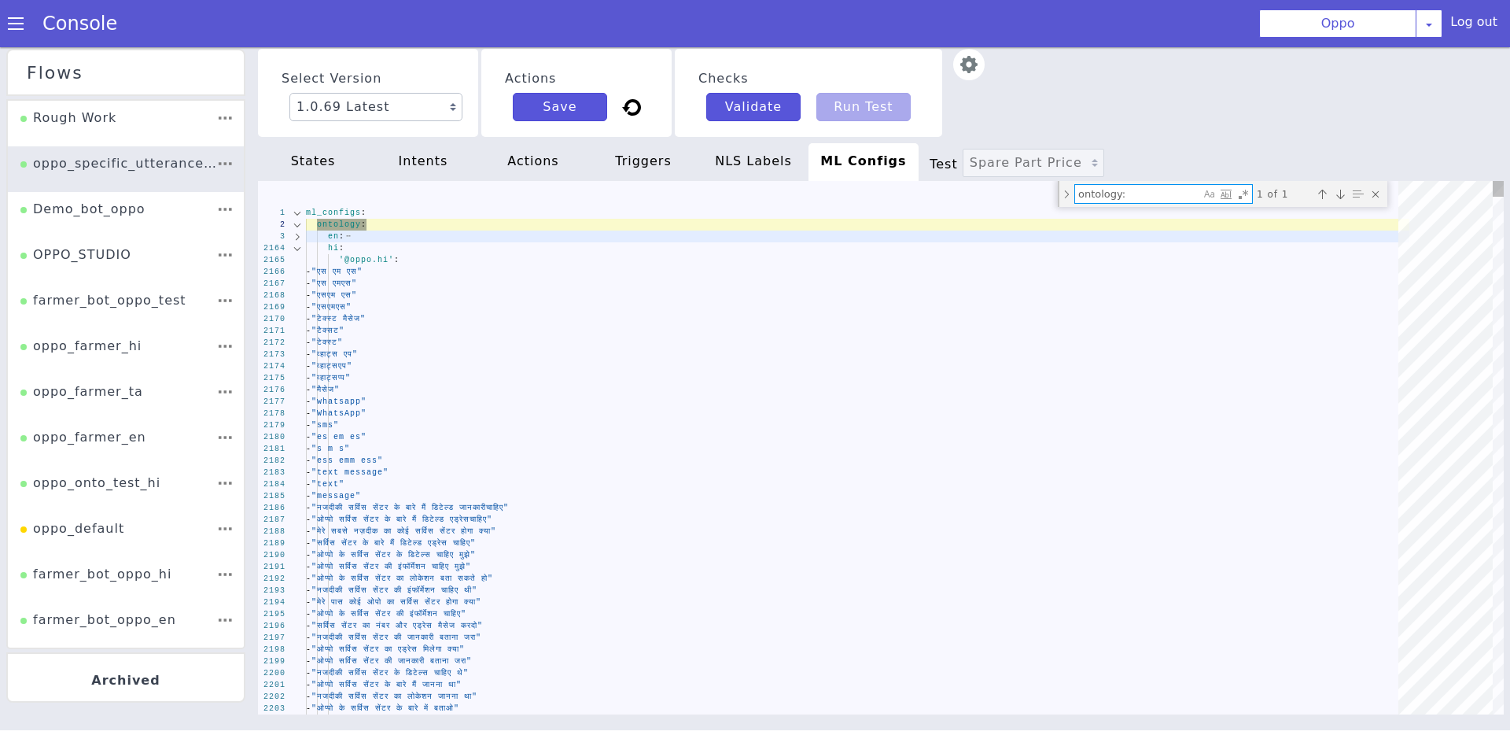
click at [297, 260] on div "2165" at bounding box center [282, 260] width 48 height 12
click at [406, 41] on div "2165" at bounding box center [429, 23] width 46 height 36
click at [297, 260] on div "2165" at bounding box center [282, 260] width 48 height 12
type textarea "ontology:"
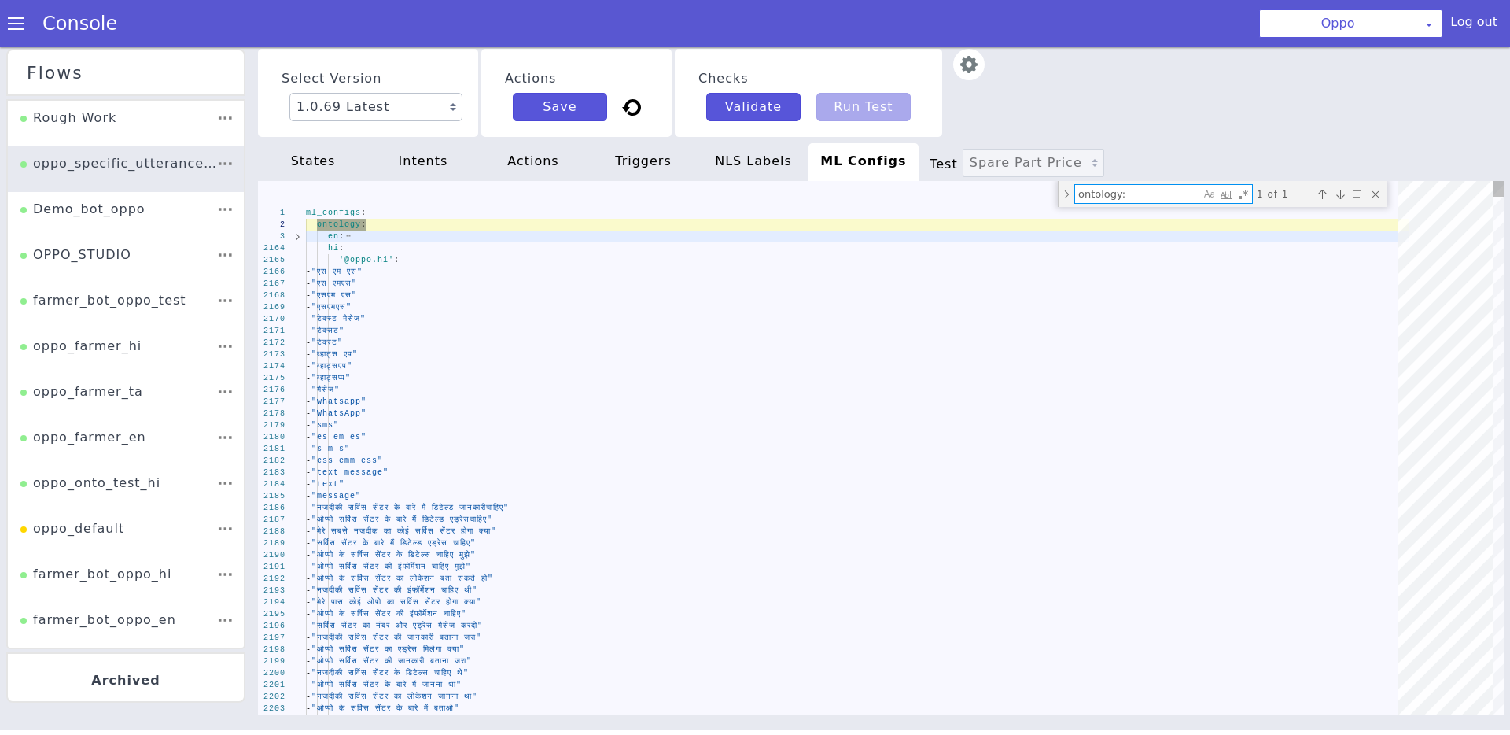
click at [343, 313] on div "- "टेक्स्ट मैसेज"" at bounding box center [857, 319] width 1103 height 12
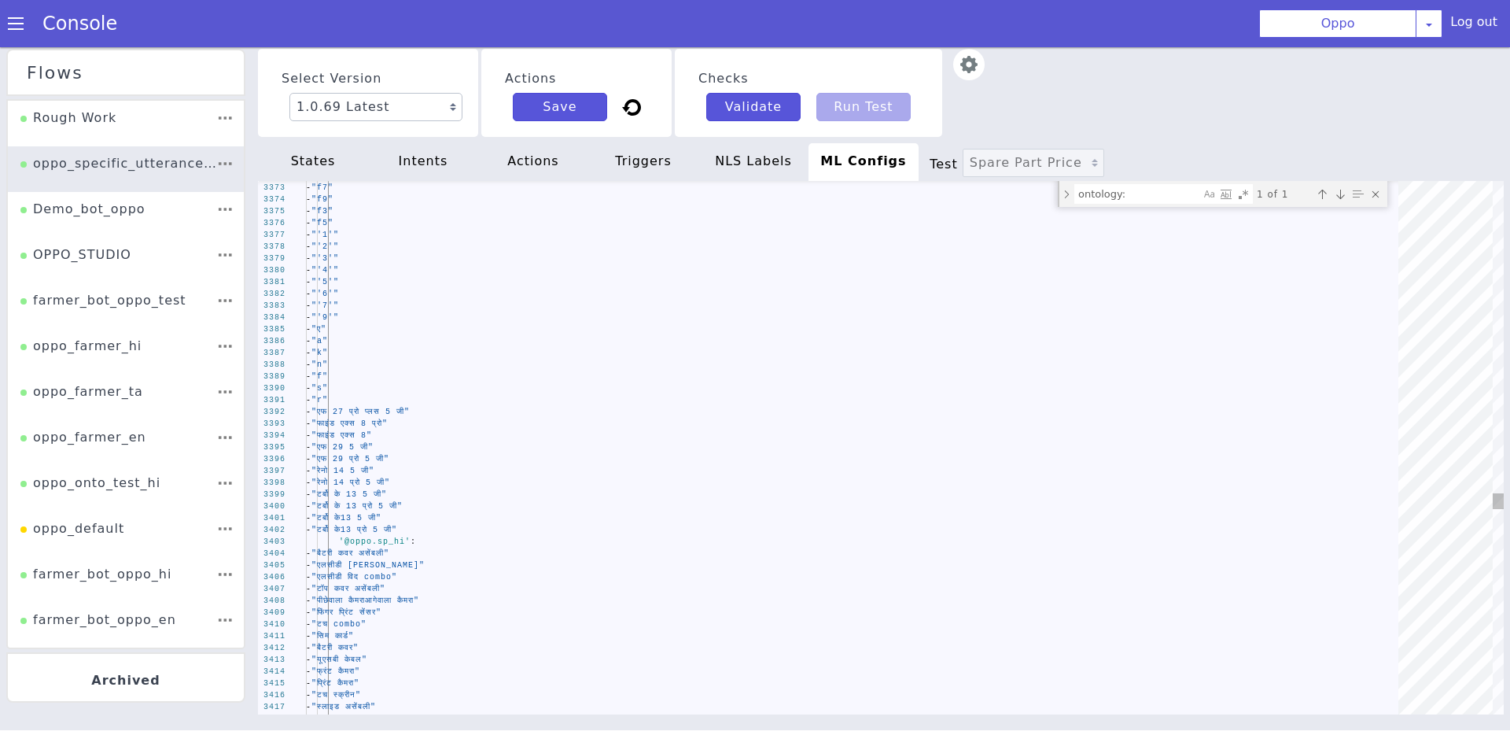
scroll to position [0, 142]
drag, startPoint x: 353, startPoint y: 493, endPoint x: 369, endPoint y: 529, distance: 39.4
click at [369, 521] on span "·" at bounding box center [370, 518] width 6 height 9
drag, startPoint x: 374, startPoint y: 491, endPoint x: 354, endPoint y: 491, distance: 19.7
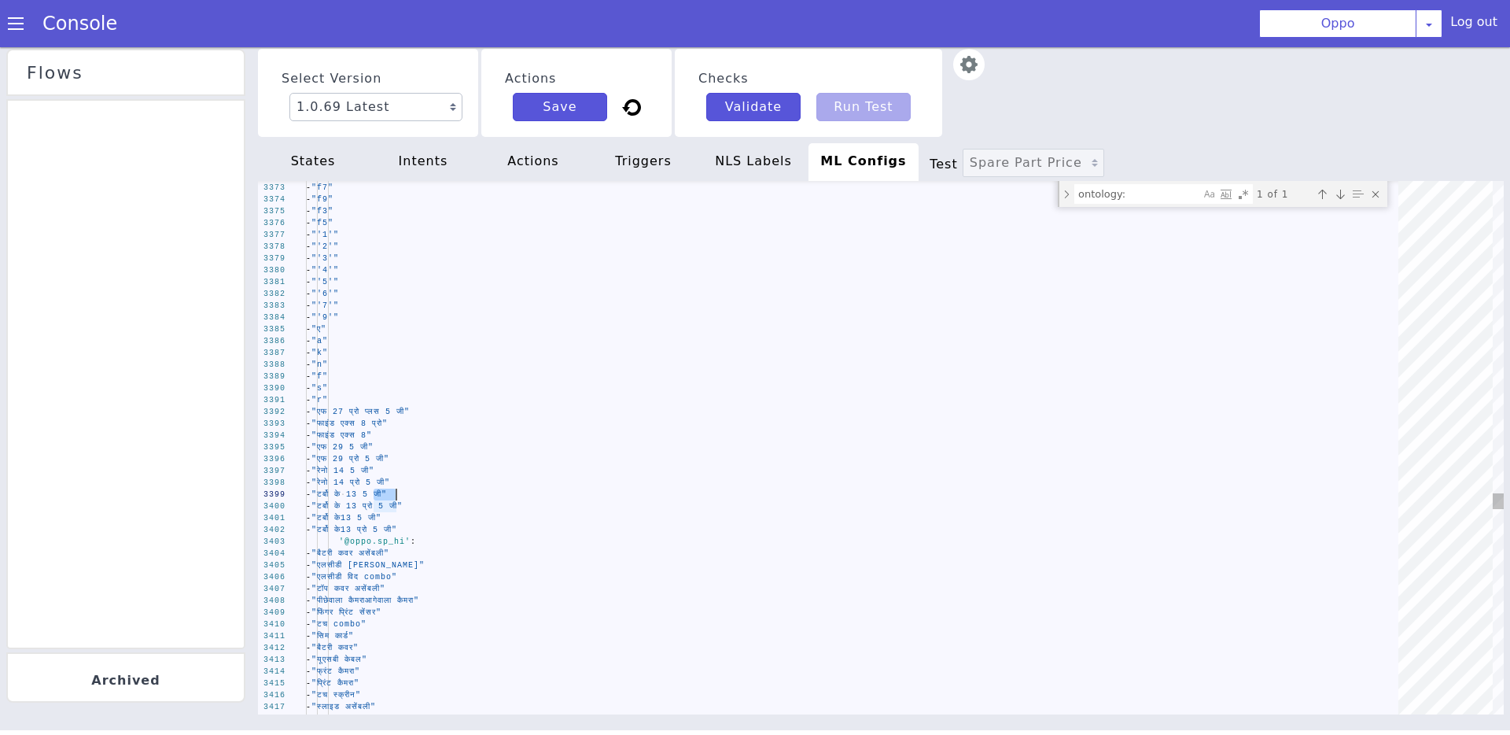
drag, startPoint x: 372, startPoint y: 491, endPoint x: 396, endPoint y: 492, distance: 24.4
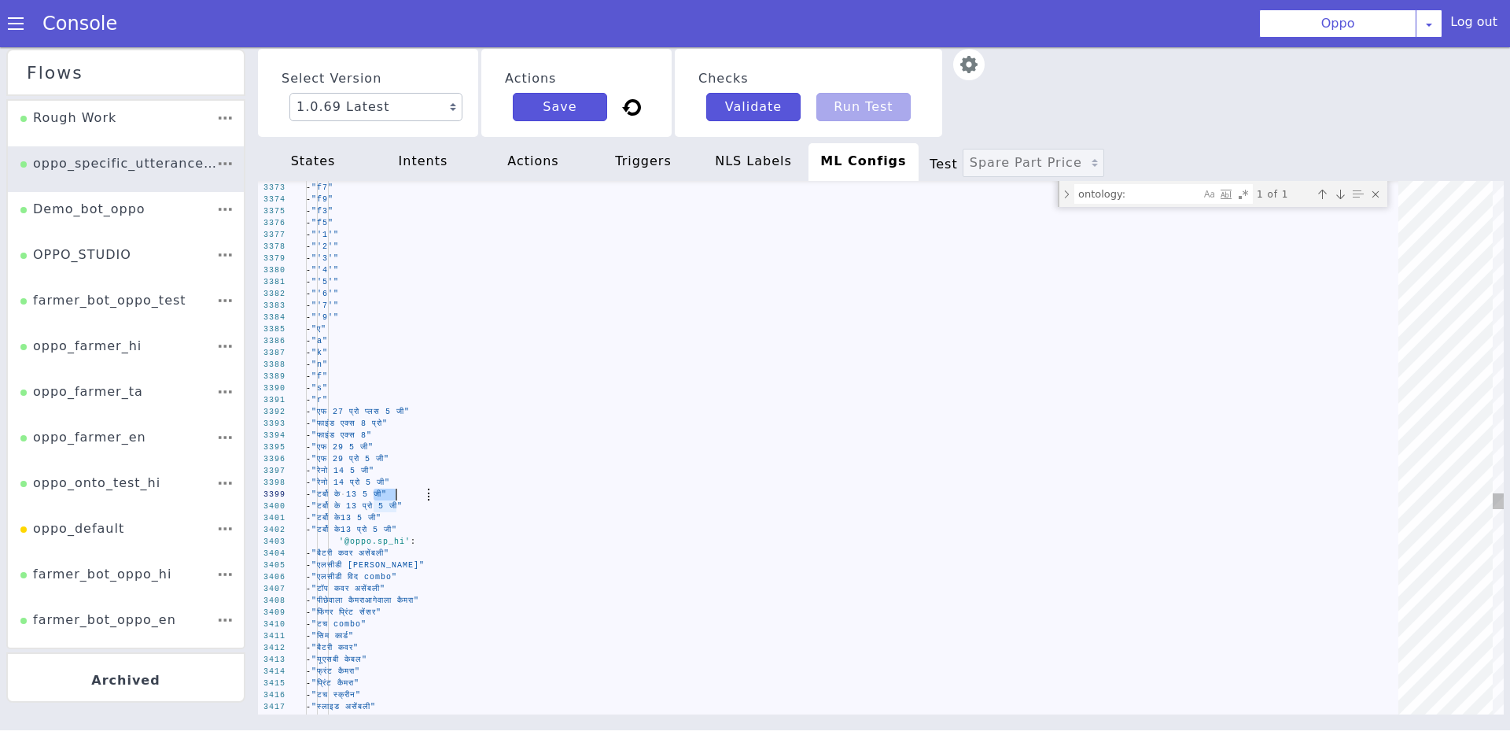
drag, startPoint x: 397, startPoint y: 492, endPoint x: 436, endPoint y: 493, distance: 38.5
click at [436, 493] on div "- "टर्बो के · 13 5 जी"" at bounding box center [857, 494] width 1103 height 12
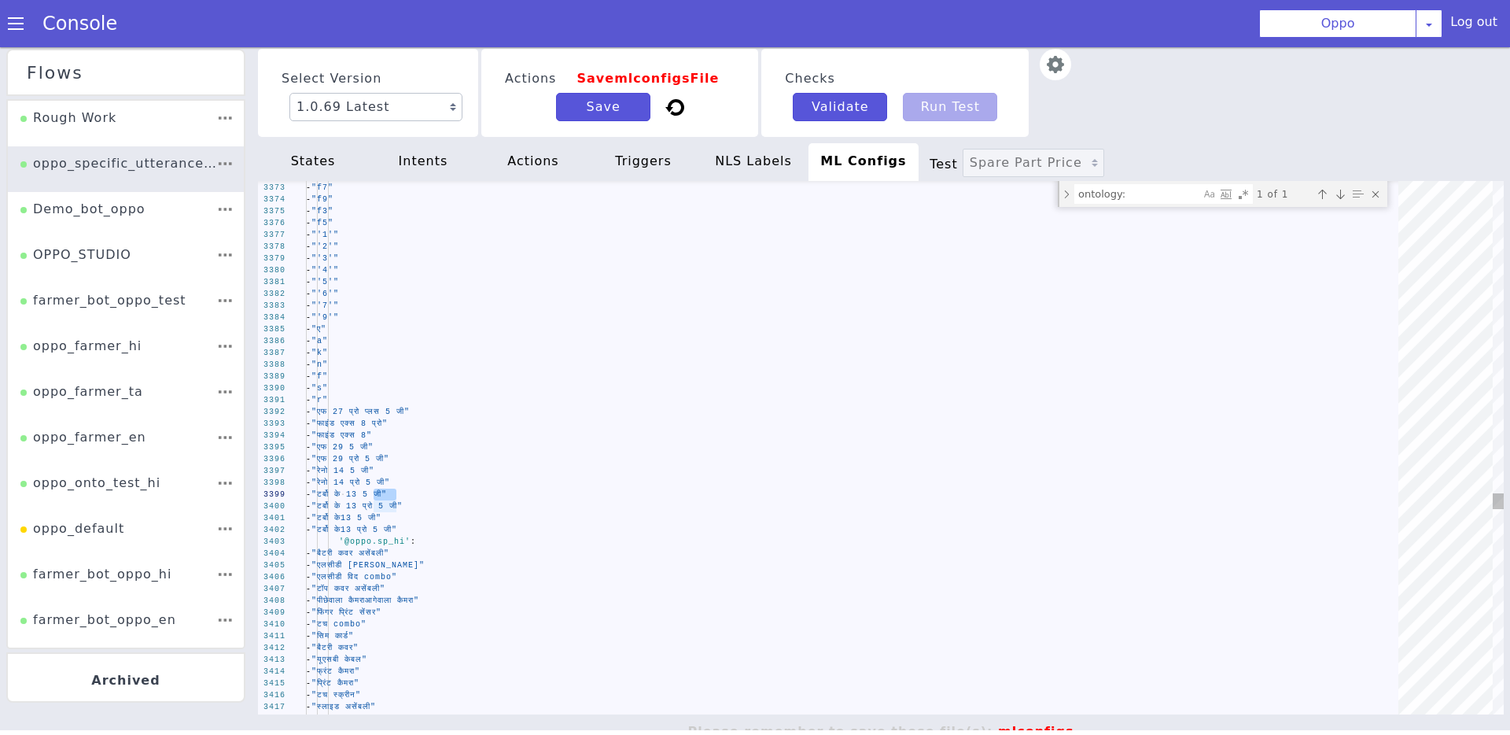
click at [482, 500] on div "- "टर्बो के 13 प्रो 5 जी"" at bounding box center [857, 506] width 1103 height 12
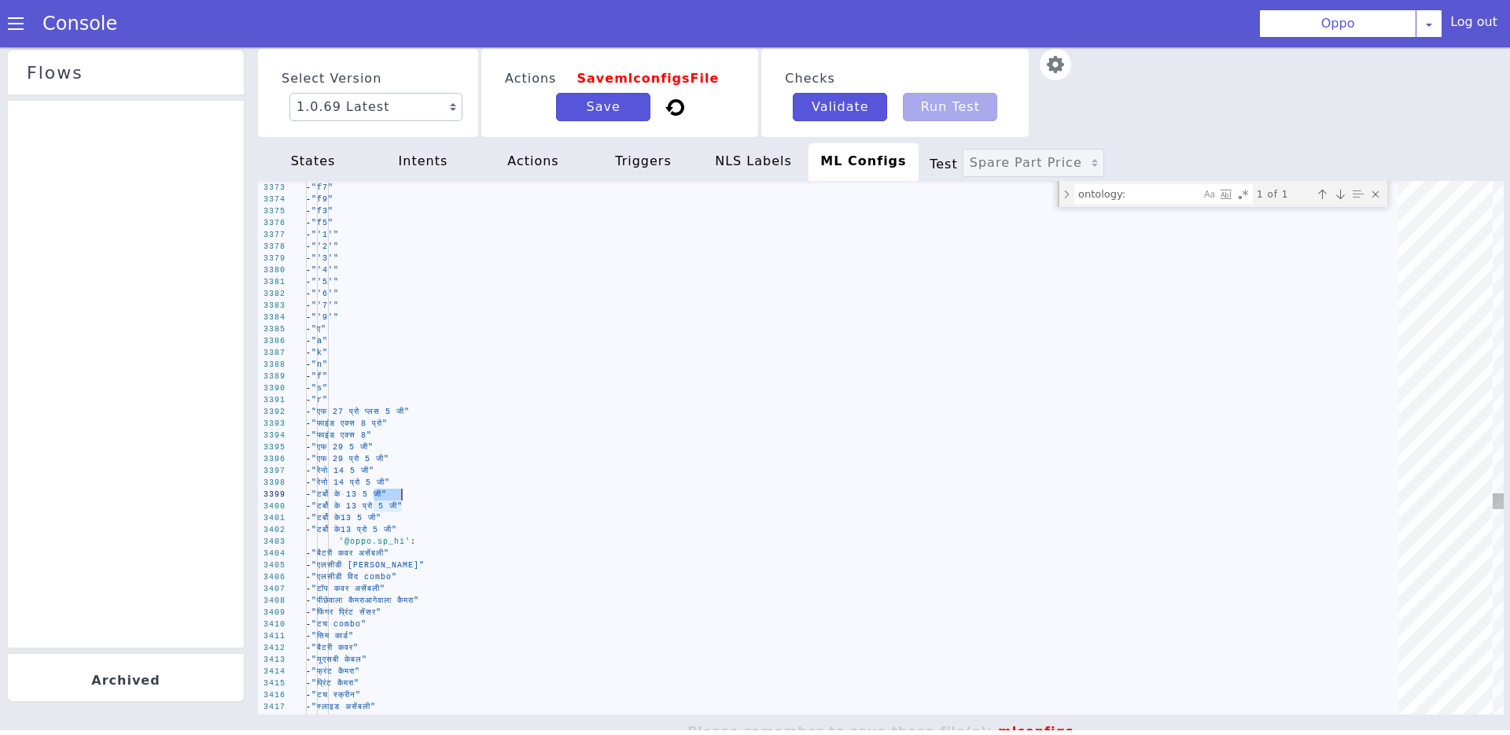
drag, startPoint x: 372, startPoint y: 492, endPoint x: 401, endPoint y: 492, distance: 29.1
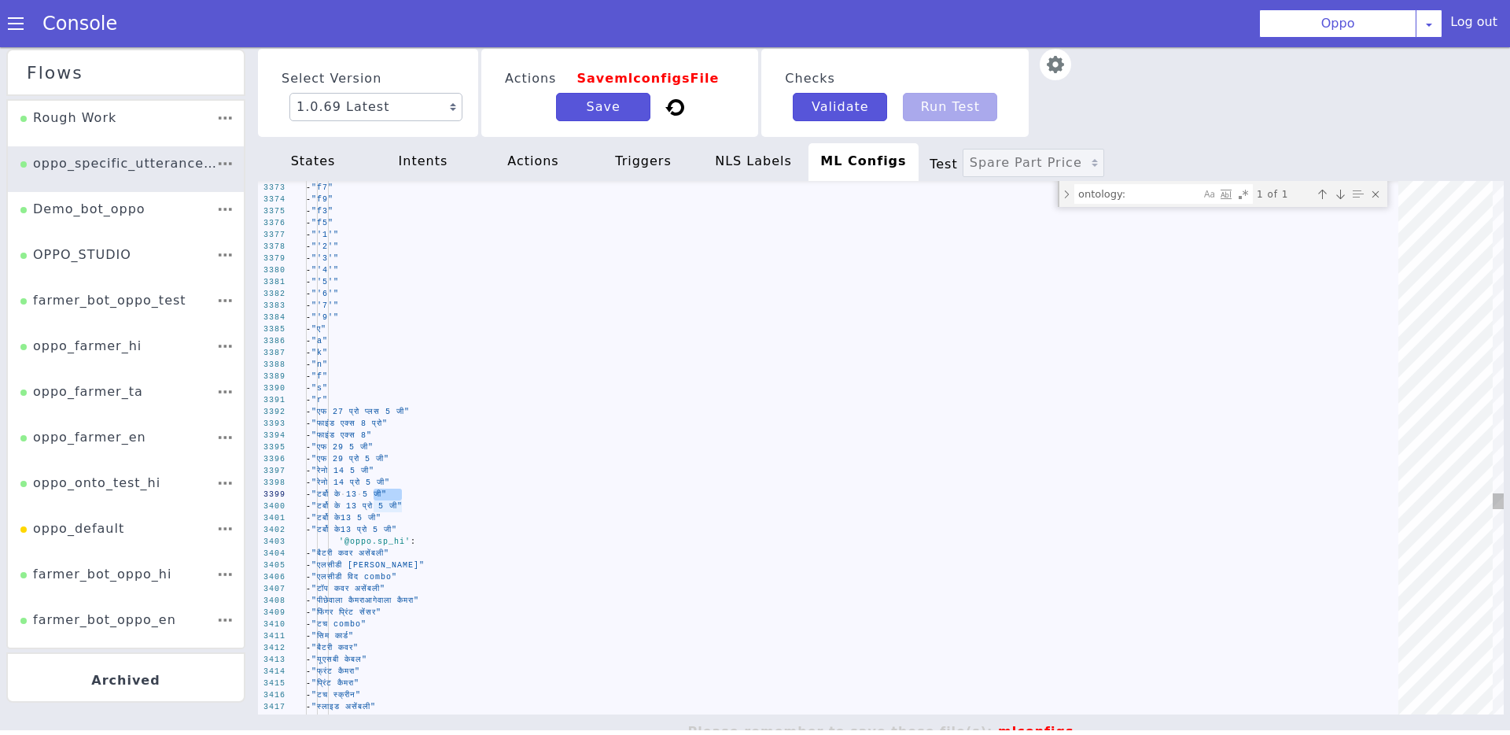
type textarea "- "टर्बो के13 5 जी" - "टर्बो के13 प्रो 5 जी" '@oppo.sp_hi': - "बैटरी कवर असेंबल…"
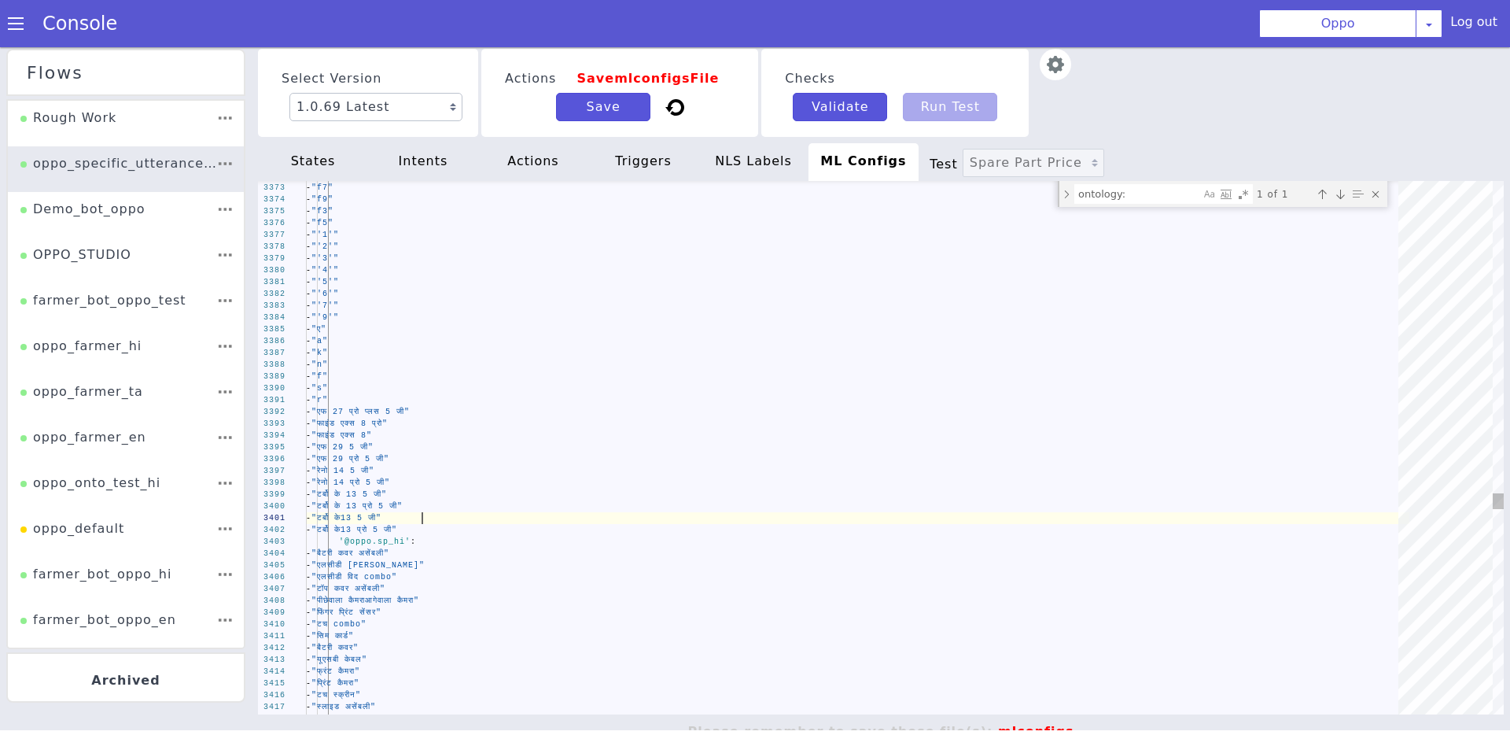
click at [513, 512] on div "- "टर्बो के13 5 जी"" at bounding box center [857, 518] width 1103 height 12
